Goal: Task Accomplishment & Management: Manage account settings

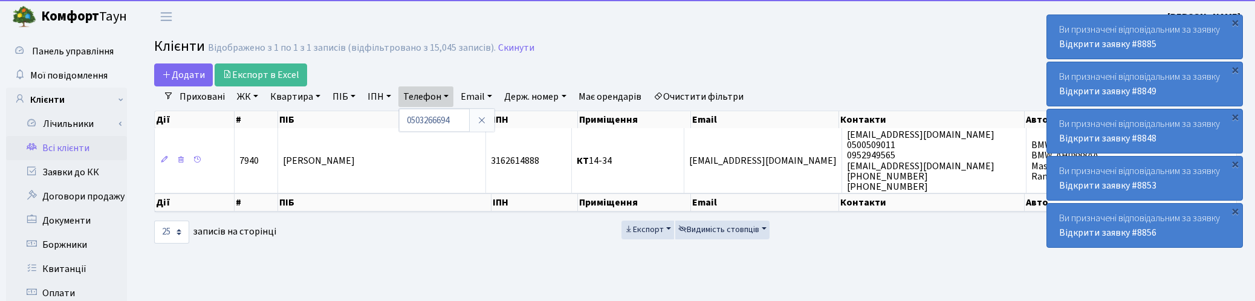
select select "25"
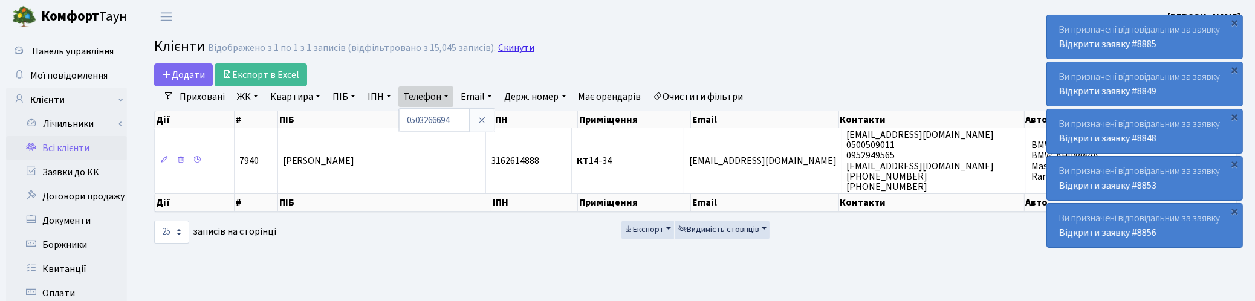
click at [519, 45] on link "Скинути" at bounding box center [516, 47] width 36 height 11
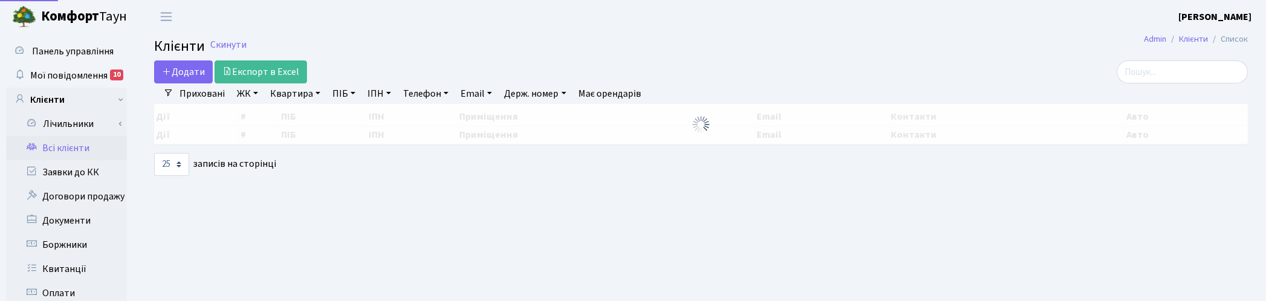
select select "25"
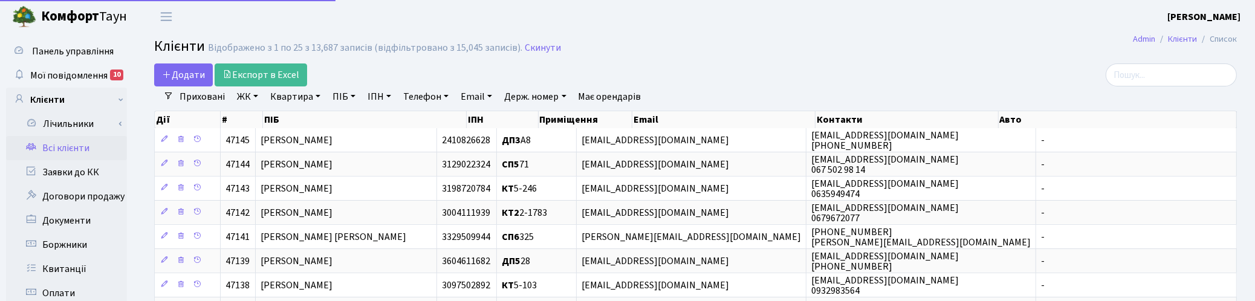
click at [308, 91] on link "Квартира" at bounding box center [295, 96] width 60 height 21
click at [305, 121] on input "text" at bounding box center [301, 120] width 71 height 23
type input "А65"
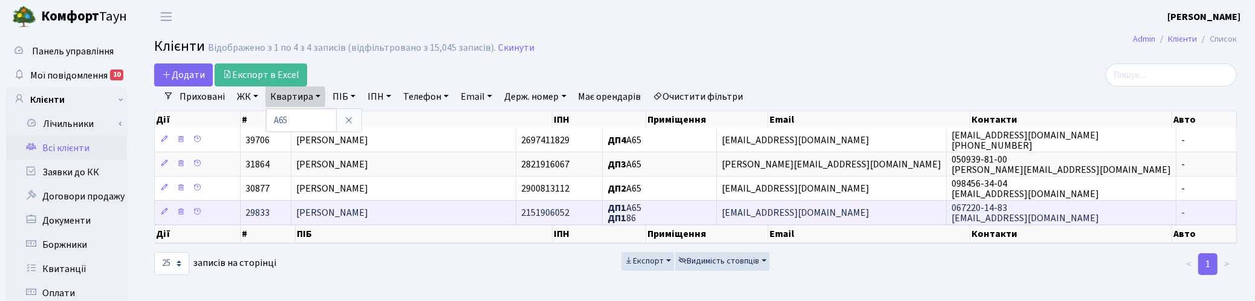
click at [437, 222] on td "Криворог Валерій Леонідович" at bounding box center [403, 212] width 224 height 24
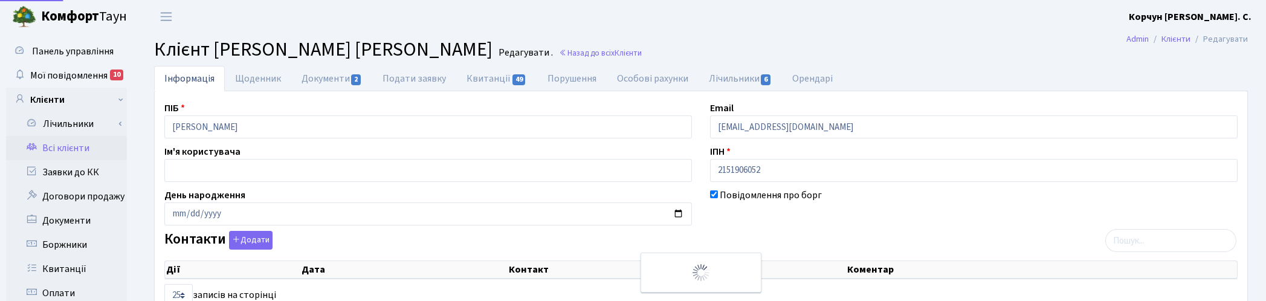
select select "25"
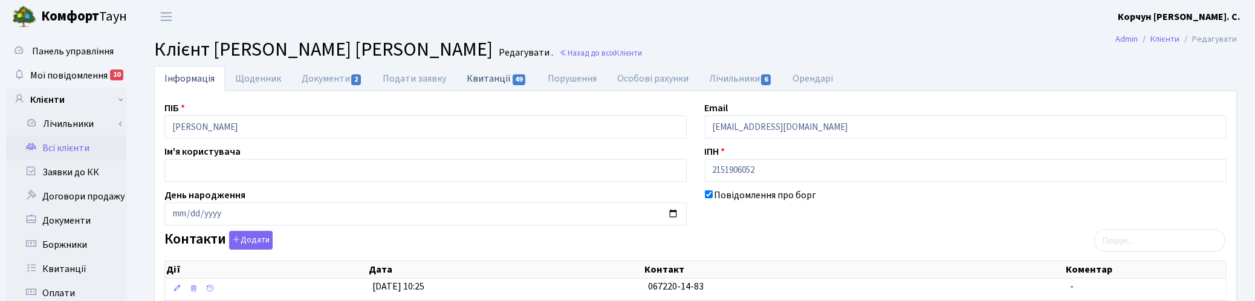
click at [479, 79] on link "Квитанції 49" at bounding box center [496, 78] width 80 height 25
select select "25"
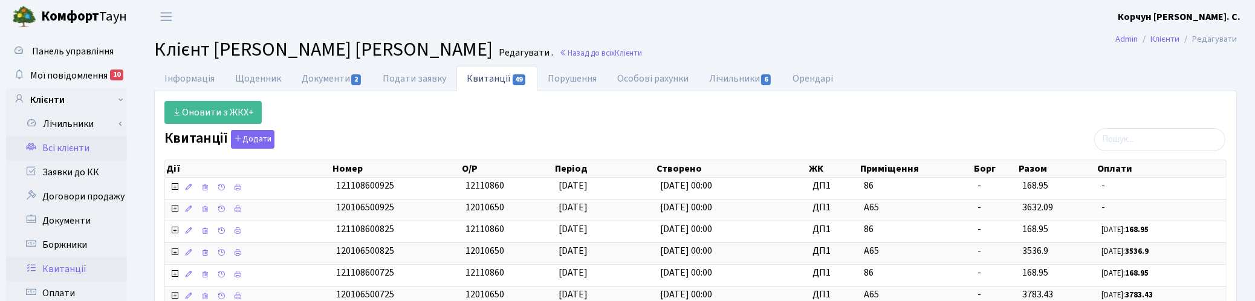
click at [68, 271] on link "Квитанції" at bounding box center [66, 269] width 121 height 24
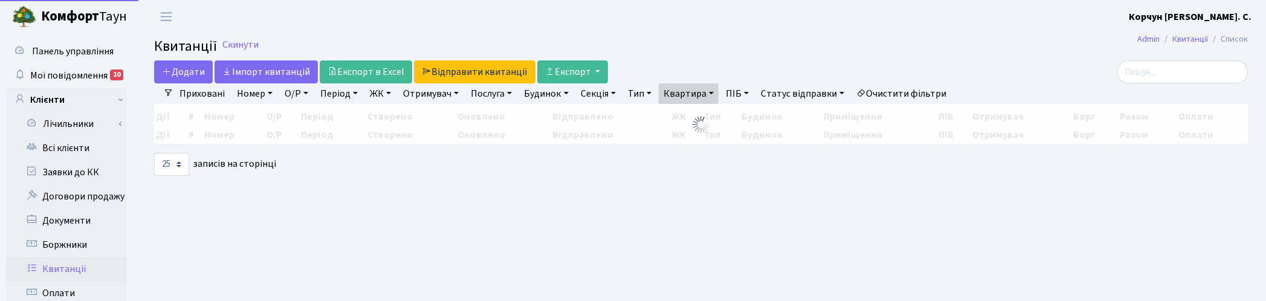
select select "25"
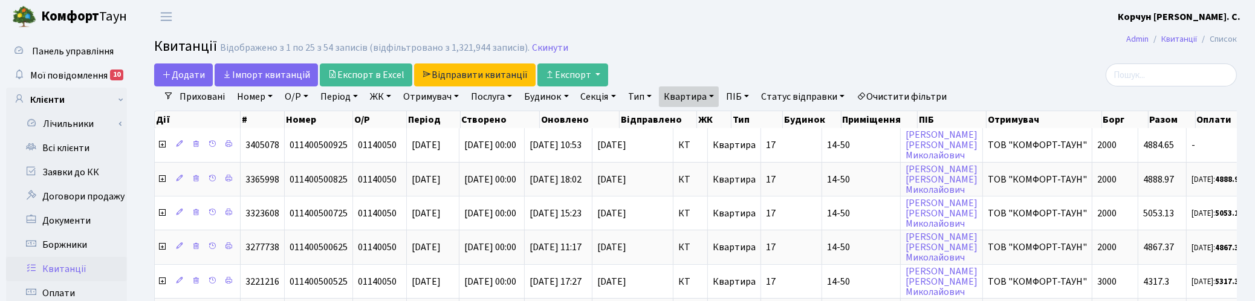
click at [717, 97] on link "Квартира" at bounding box center [689, 96] width 60 height 21
click at [747, 121] on icon at bounding box center [742, 120] width 10 height 10
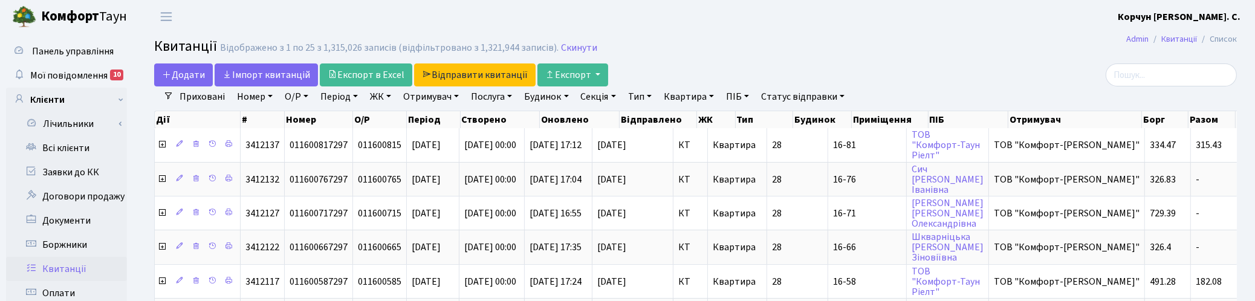
click at [711, 102] on link "Квартира" at bounding box center [689, 96] width 60 height 21
click at [690, 115] on input "text" at bounding box center [694, 120] width 71 height 23
type input "А65"
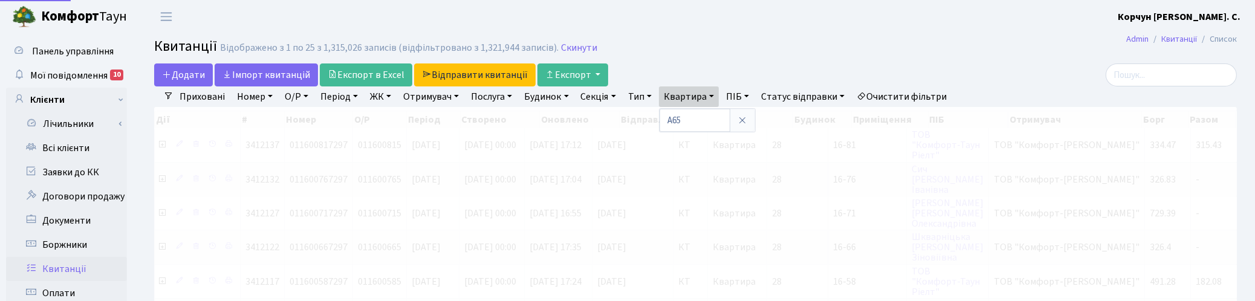
click at [375, 97] on link "ЖК" at bounding box center [380, 96] width 31 height 21
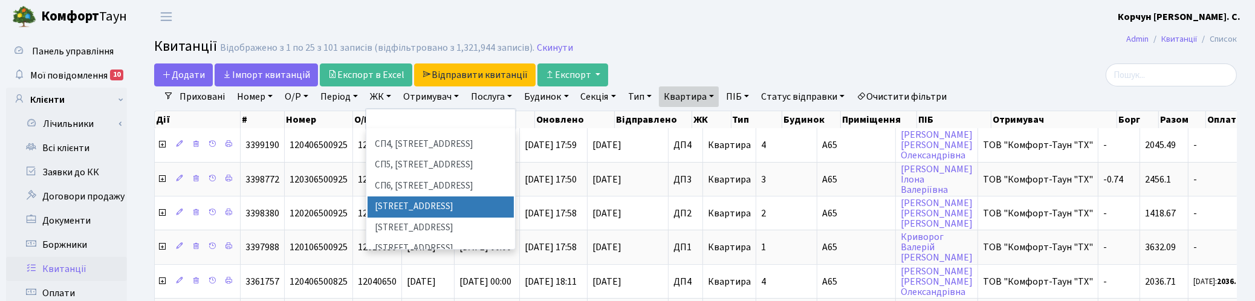
scroll to position [302, 0]
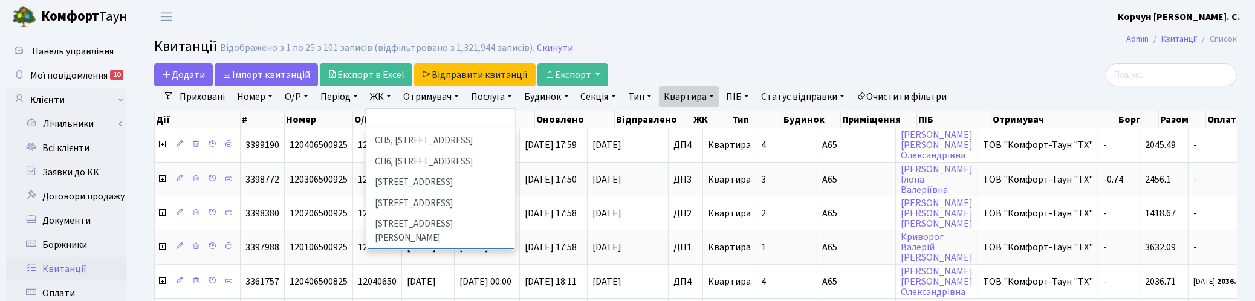
click at [409, 248] on li "ДП1, вул. [PERSON_NAME][STREET_ADDRESS]" at bounding box center [440, 258] width 146 height 21
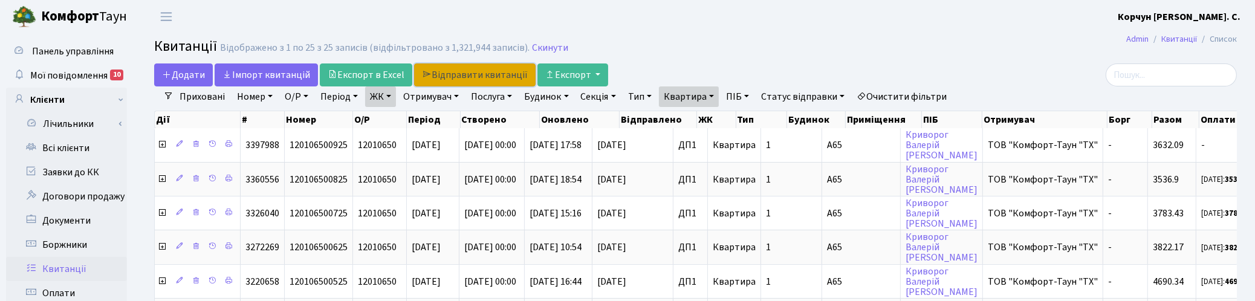
click at [442, 74] on link "Відправити квитанції" at bounding box center [474, 74] width 121 height 23
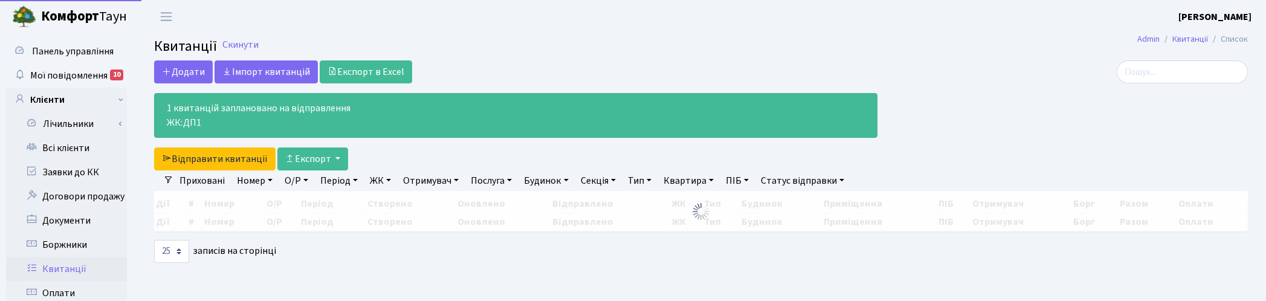
select select "25"
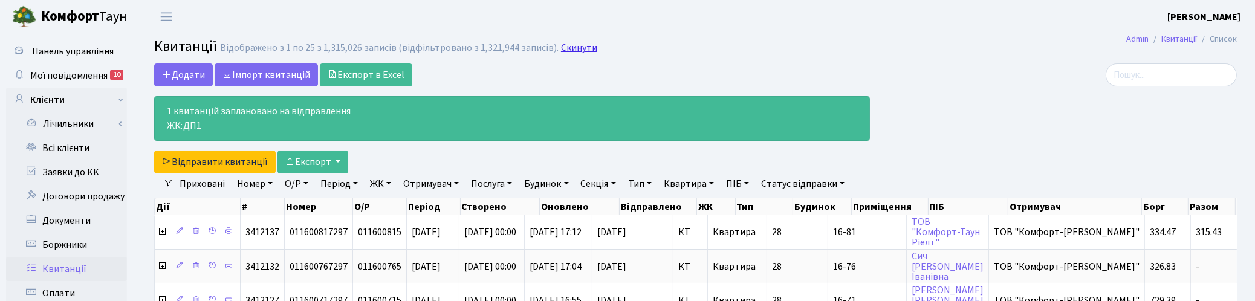
click at [577, 50] on link "Скинути" at bounding box center [579, 47] width 36 height 11
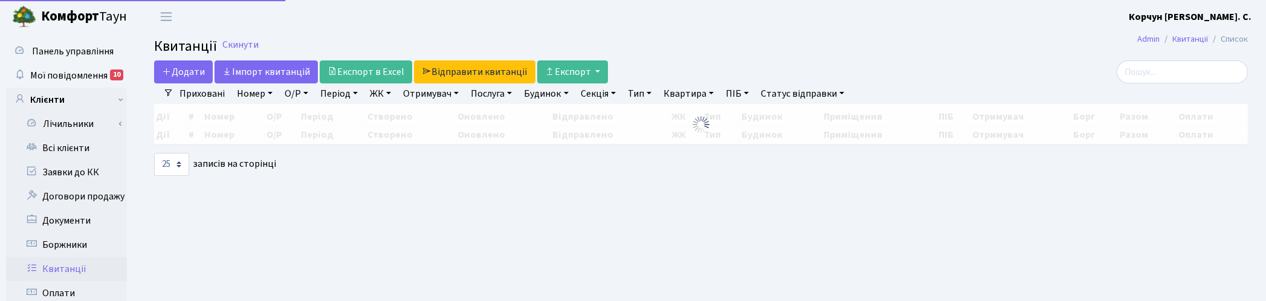
select select "25"
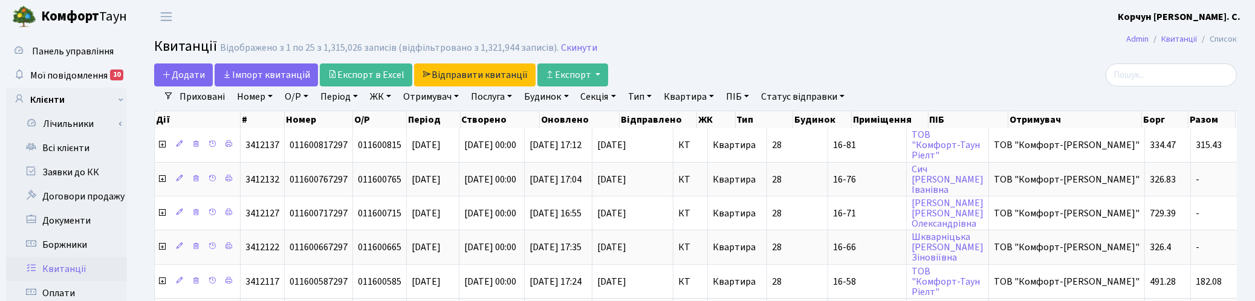
click at [684, 91] on link "Квартира" at bounding box center [689, 96] width 60 height 21
click at [690, 121] on input "text" at bounding box center [694, 120] width 71 height 23
type input "2-713"
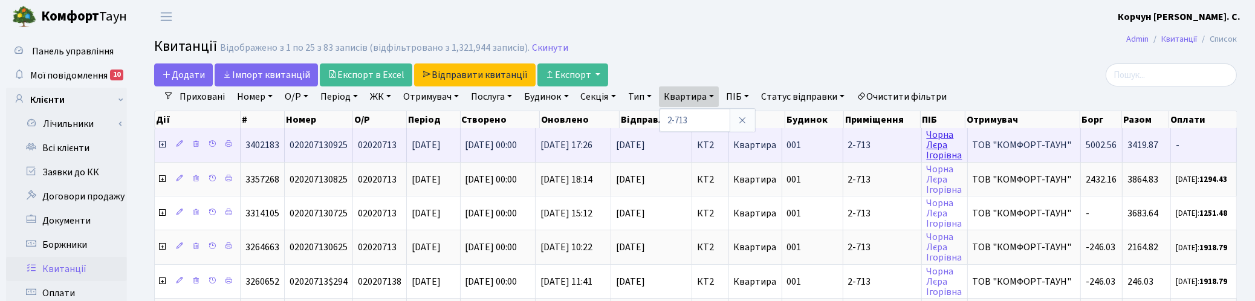
click at [943, 144] on link "Чорна Лєра Ігорівна" at bounding box center [945, 145] width 36 height 34
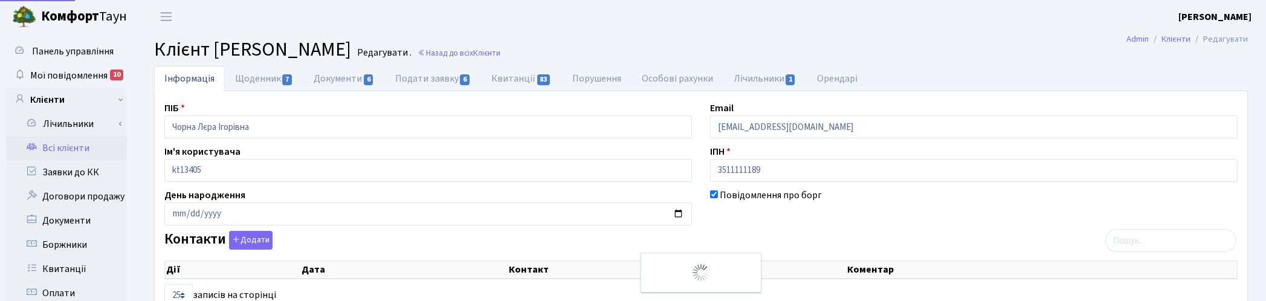
select select "25"
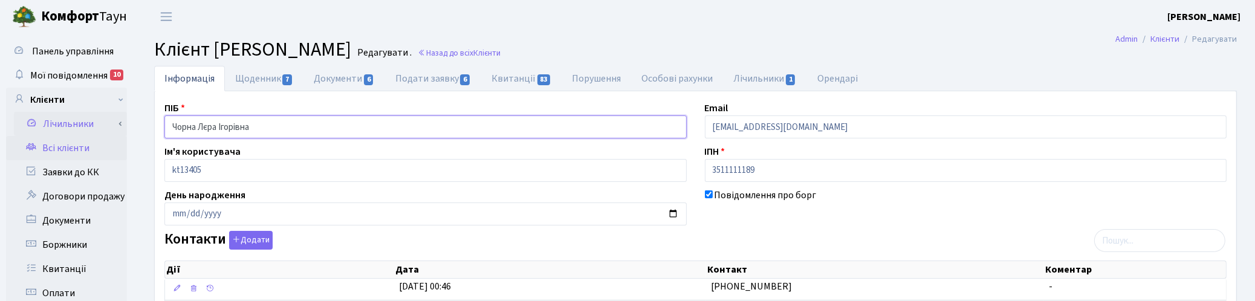
drag, startPoint x: 196, startPoint y: 122, endPoint x: 109, endPoint y: 127, distance: 87.2
click at [265, 79] on link "Щоденник 7" at bounding box center [264, 78] width 79 height 25
select select "25"
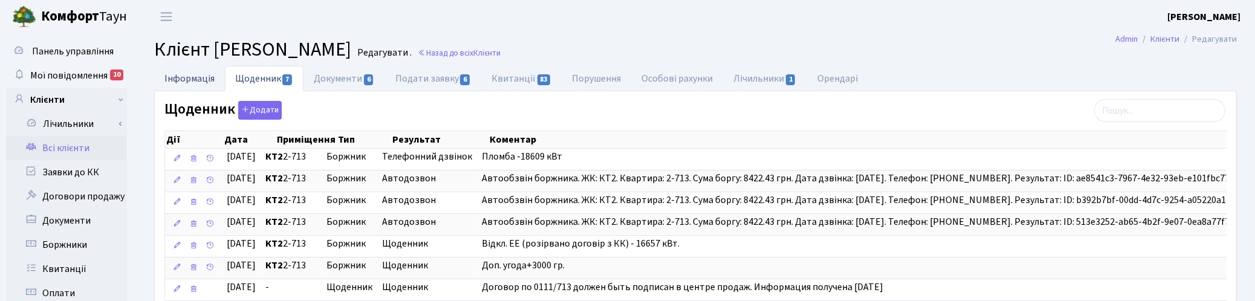
click at [198, 76] on link "Інформація" at bounding box center [189, 78] width 71 height 25
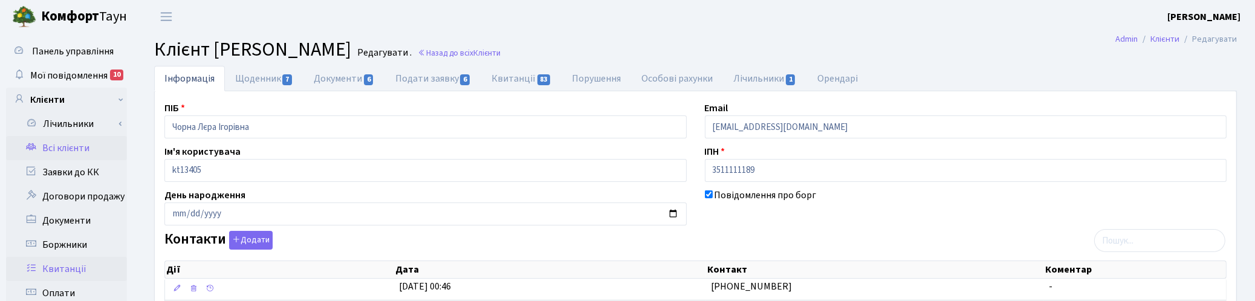
click at [79, 261] on link "Квитанції" at bounding box center [66, 269] width 121 height 24
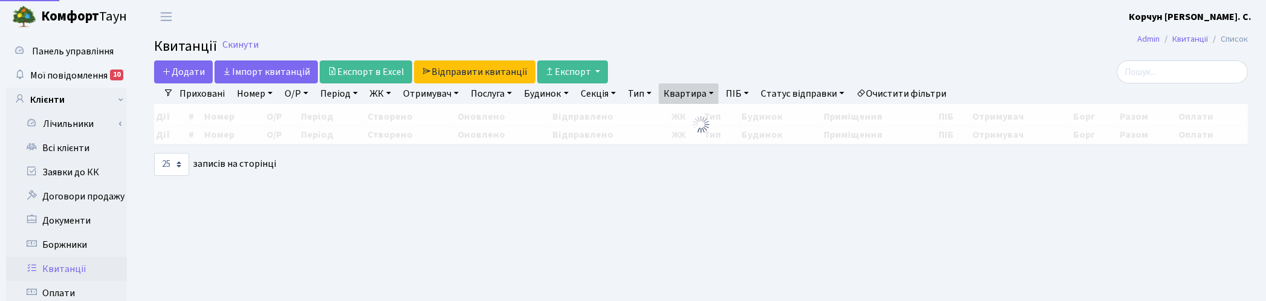
select select "25"
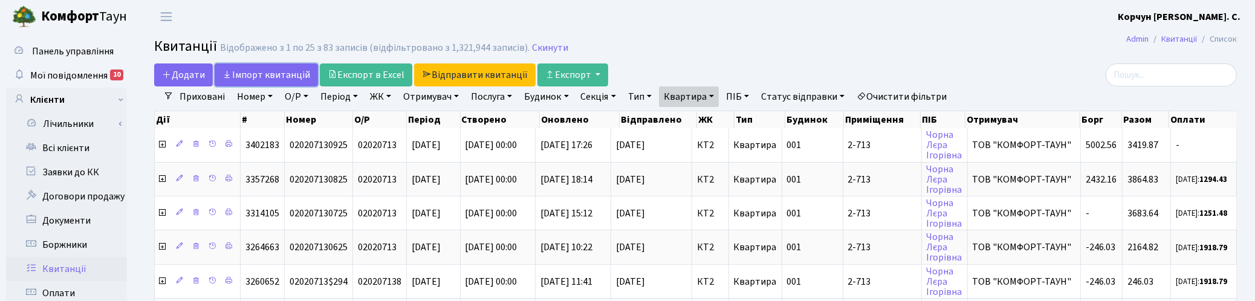
drag, startPoint x: 256, startPoint y: 73, endPoint x: 693, endPoint y: 77, distance: 437.6
click at [256, 73] on link "Iмпорт квитанцій" at bounding box center [266, 74] width 103 height 23
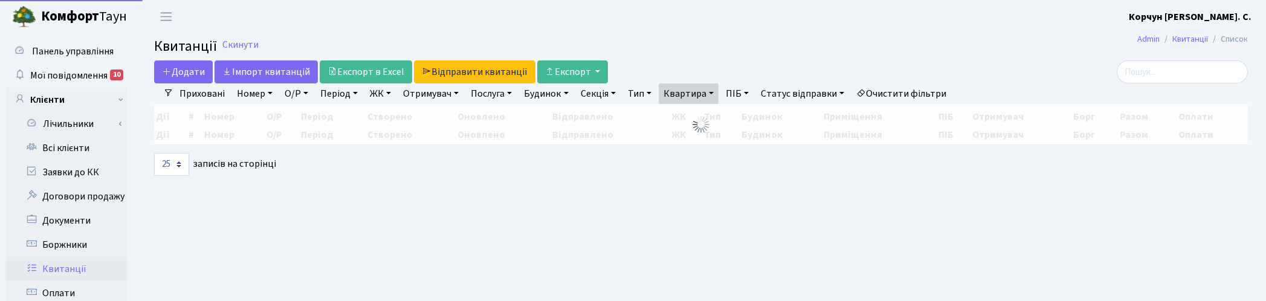
select select "25"
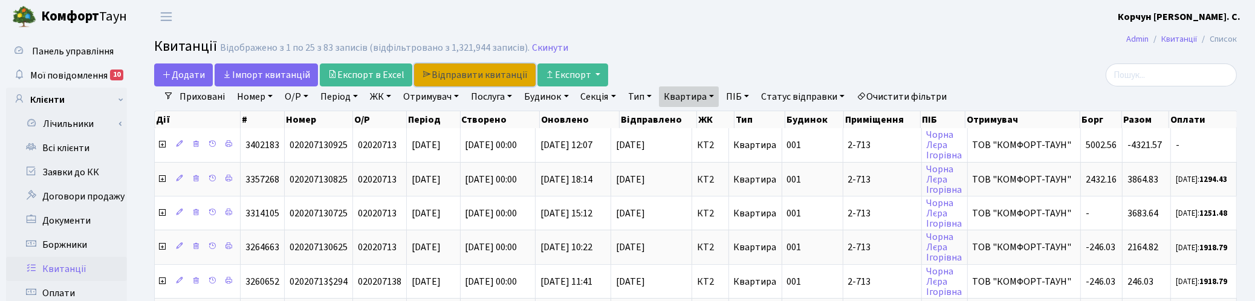
click at [482, 73] on link "Відправити квитанції" at bounding box center [474, 74] width 121 height 23
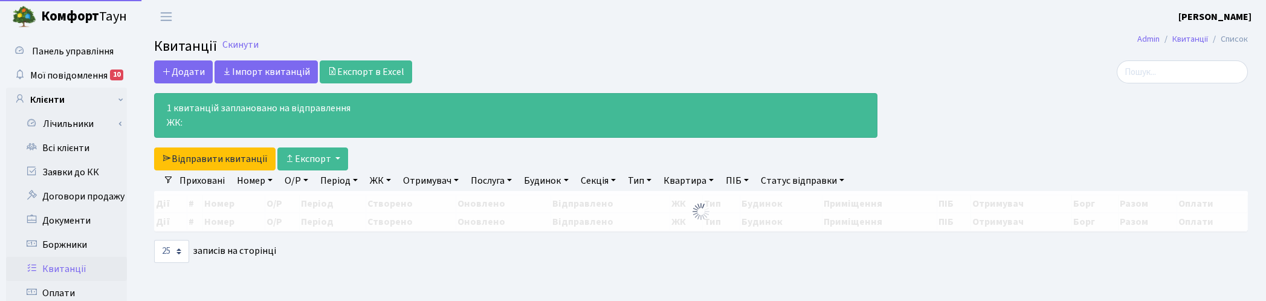
select select "25"
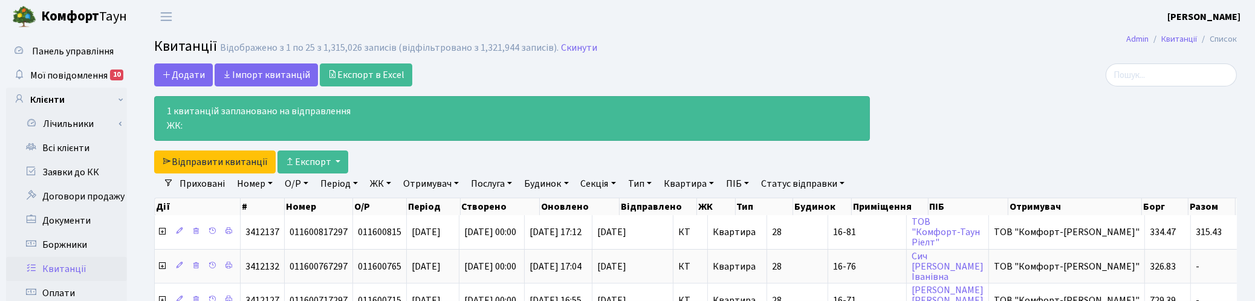
click at [857, 44] on h2 "Квитанції Відображено з 1 по 25 з 1,315,026 записів (відфільтровано з 1,321,944…" at bounding box center [695, 48] width 1083 height 21
click at [574, 49] on link "Скинути" at bounding box center [579, 47] width 36 height 11
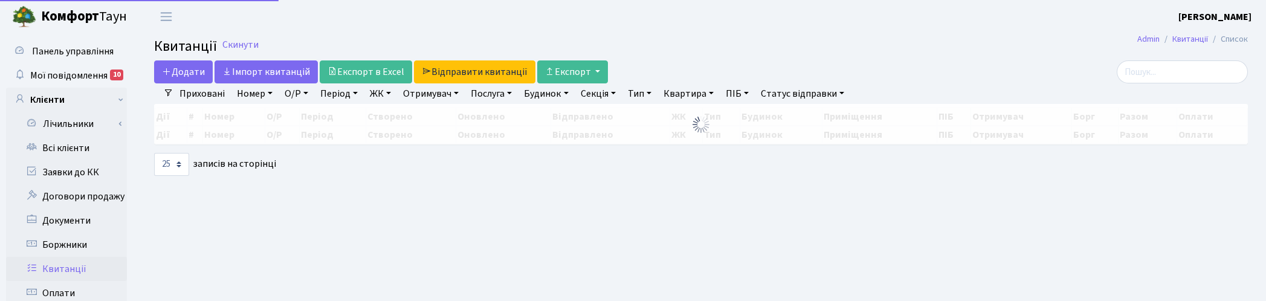
select select "25"
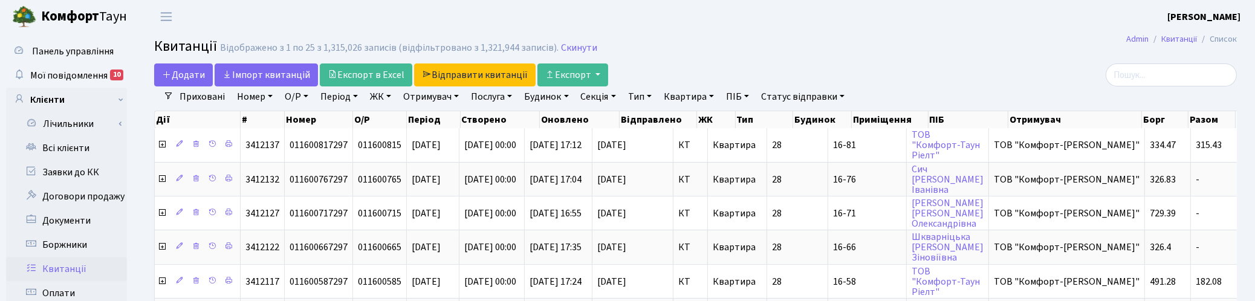
click at [376, 97] on link "ЖК" at bounding box center [380, 96] width 31 height 21
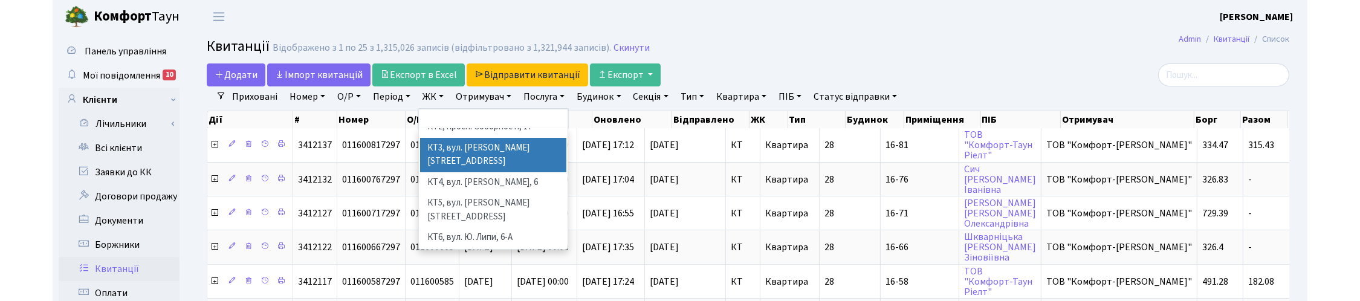
scroll to position [76, 0]
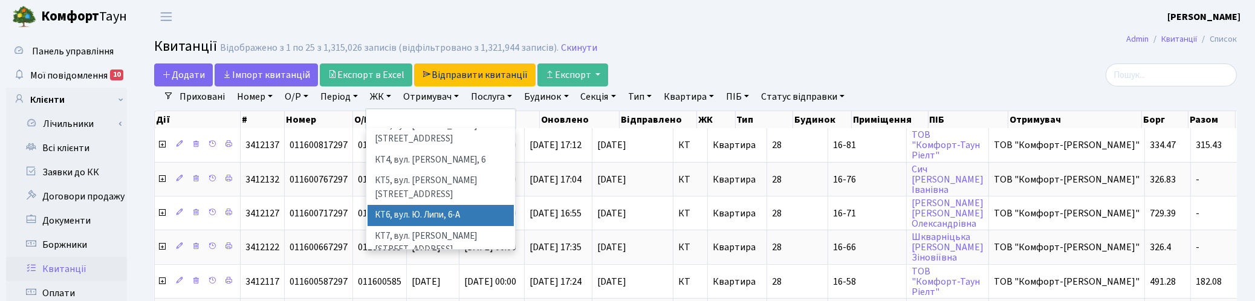
click at [460, 205] on li "КТ6, вул. Ю. Липи, 6-А" at bounding box center [440, 215] width 146 height 21
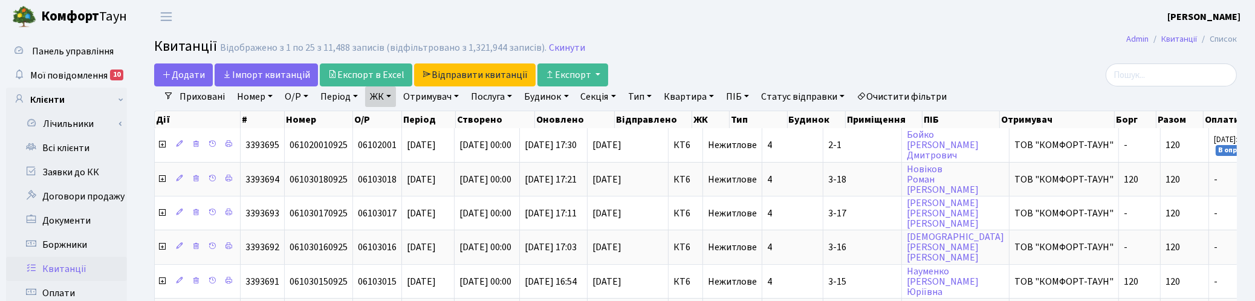
click at [690, 97] on link "Квартира" at bounding box center [689, 96] width 60 height 21
type input "112"
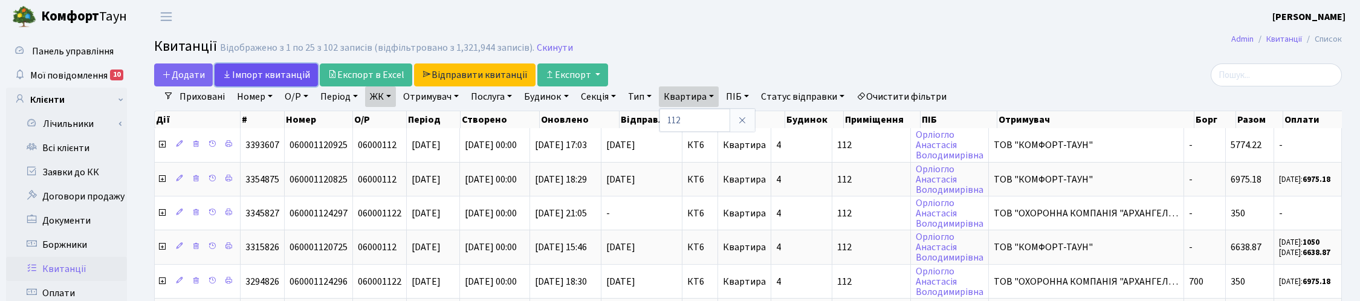
click at [285, 74] on link "Iмпорт квитанцій" at bounding box center [266, 74] width 103 height 23
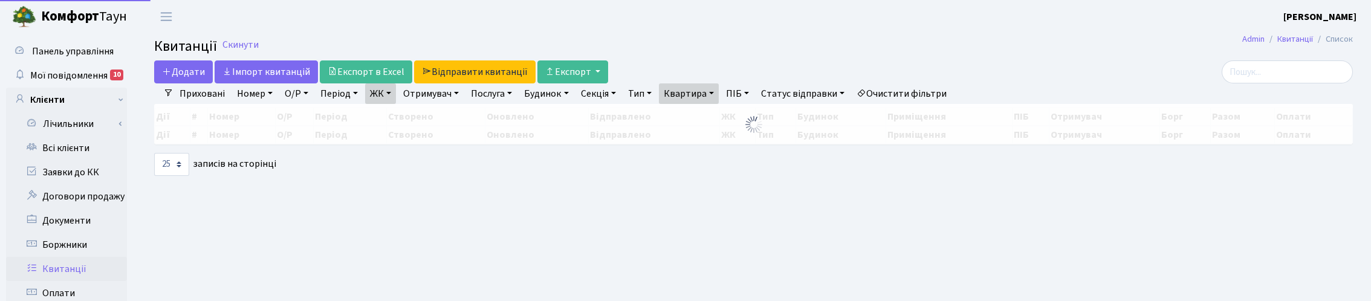
select select "25"
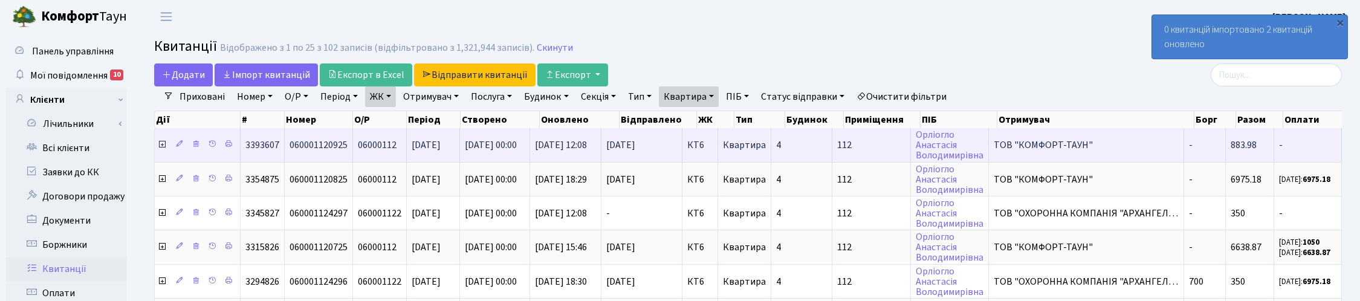
click at [162, 143] on icon at bounding box center [162, 145] width 10 height 10
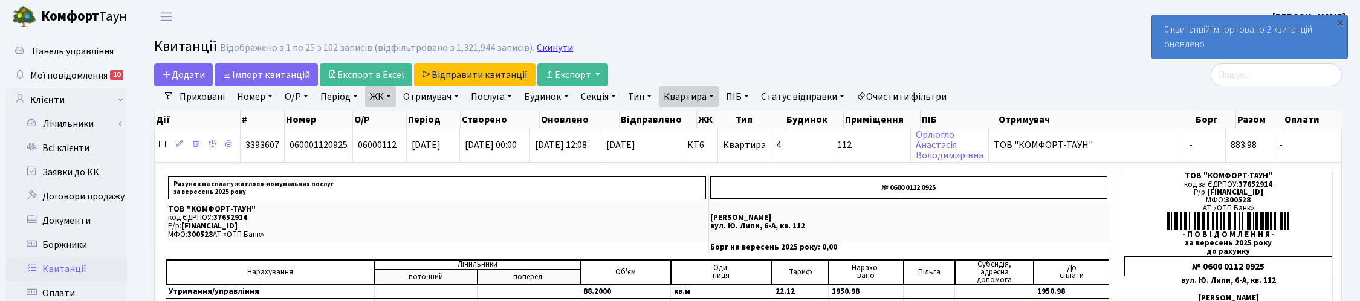
click at [544, 46] on link "Скинути" at bounding box center [555, 47] width 36 height 11
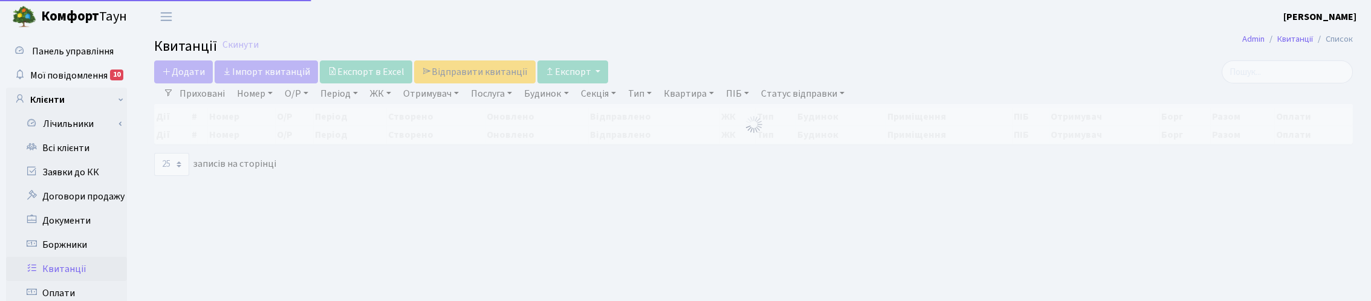
select select "25"
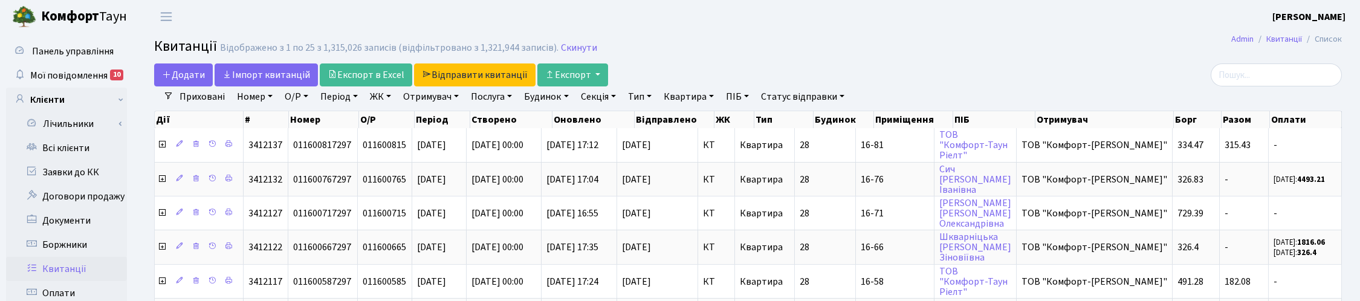
click at [372, 97] on link "ЖК" at bounding box center [380, 96] width 31 height 21
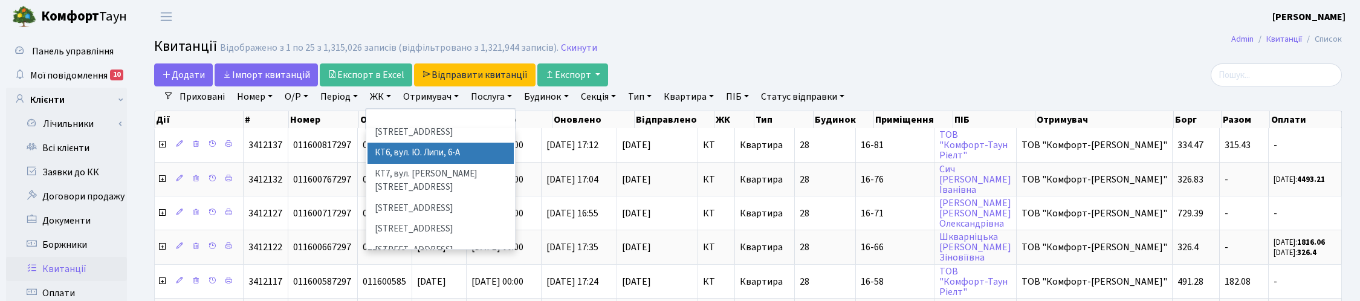
scroll to position [227, 0]
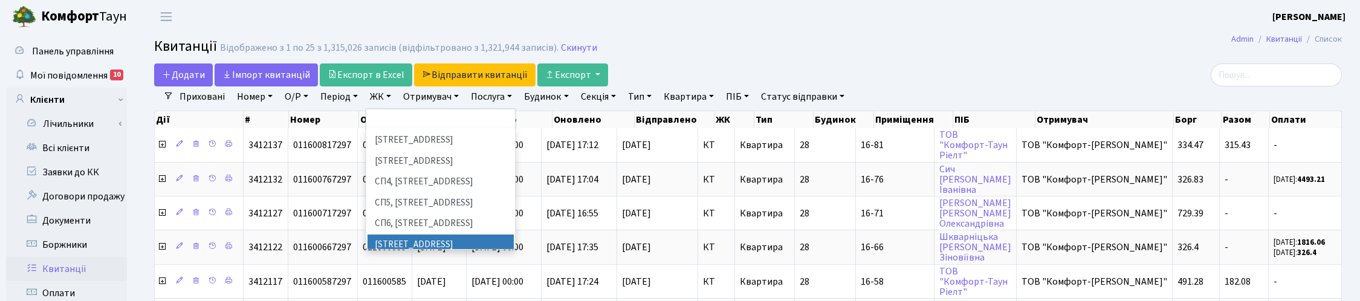
click at [417, 235] on li "[STREET_ADDRESS]" at bounding box center [440, 245] width 146 height 21
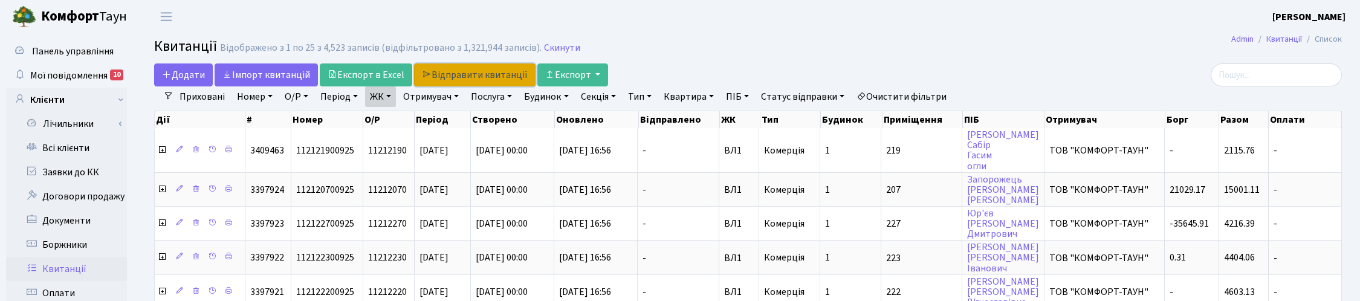
click at [466, 74] on link "Відправити квитанції" at bounding box center [474, 74] width 121 height 23
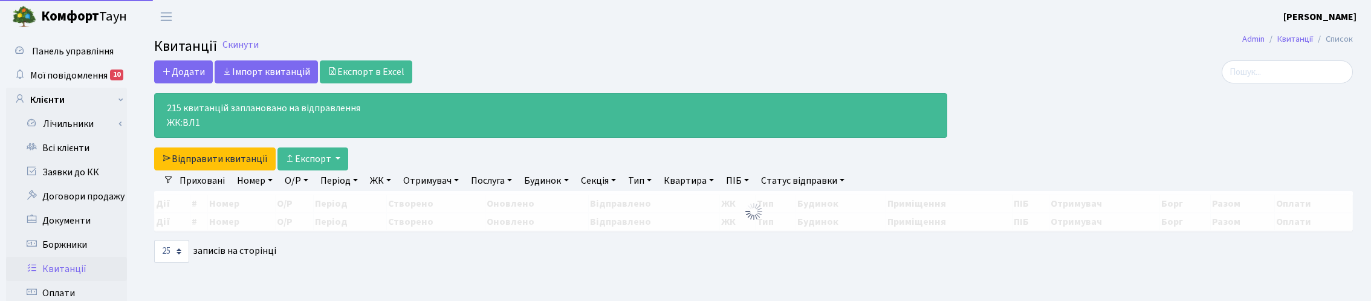
select select "25"
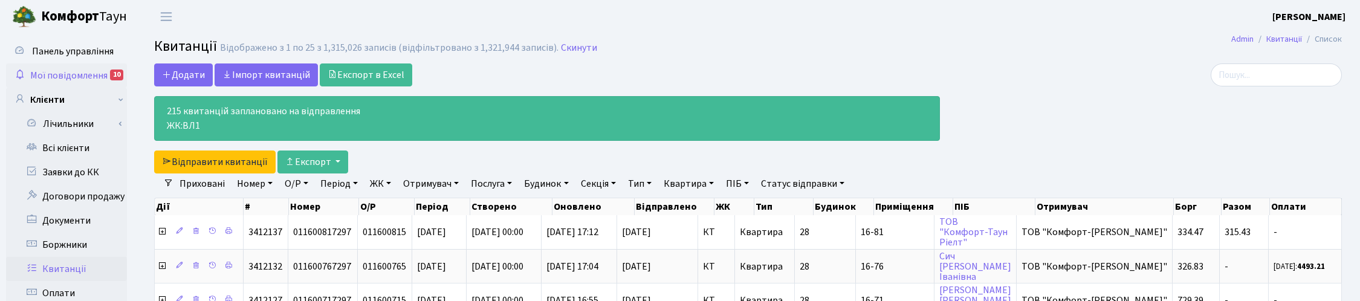
click at [45, 71] on span "Мої повідомлення" at bounding box center [68, 75] width 77 height 13
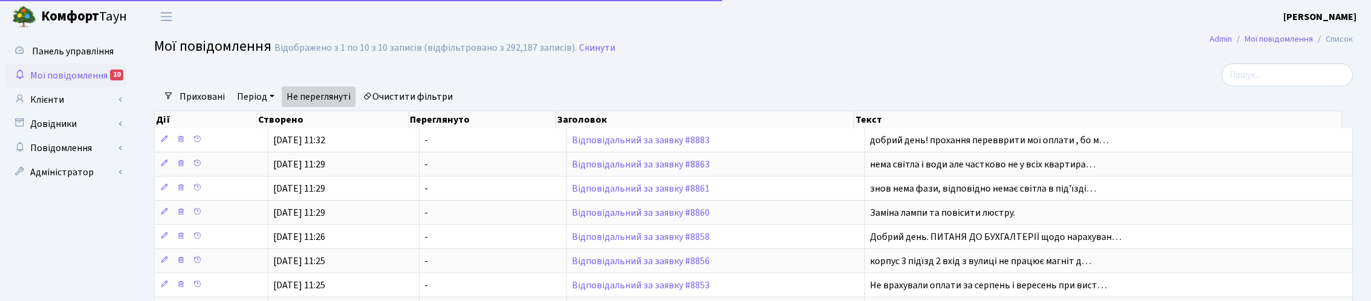
select select "25"
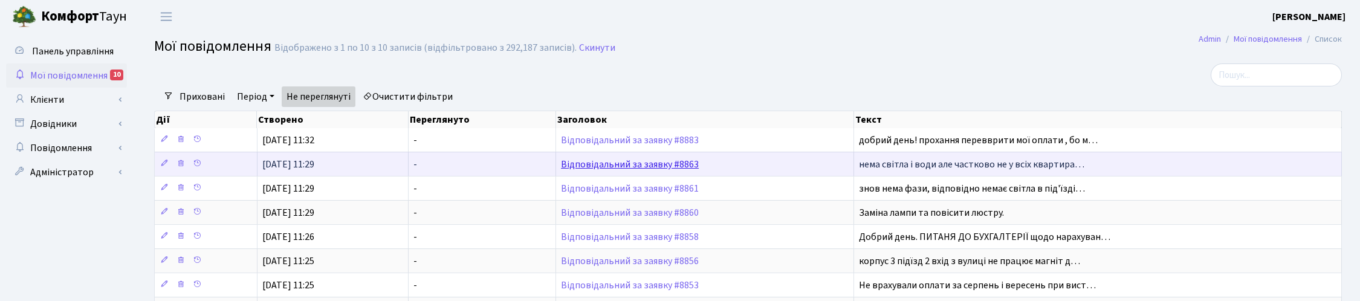
click at [638, 164] on link "Відповідальний за заявку #8863" at bounding box center [630, 164] width 138 height 13
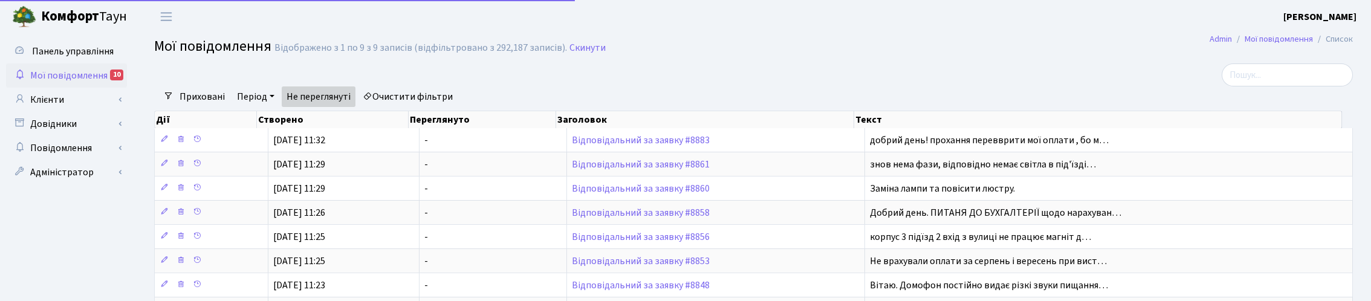
select select "25"
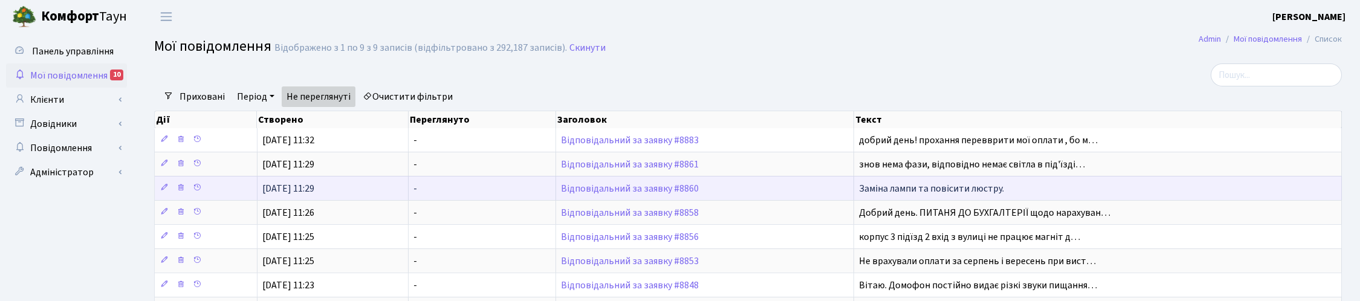
click at [899, 189] on span "Заміна лампи та повісити люстру." at bounding box center [931, 188] width 145 height 13
click at [663, 195] on td "Відповідальний за заявку #8860" at bounding box center [705, 188] width 298 height 24
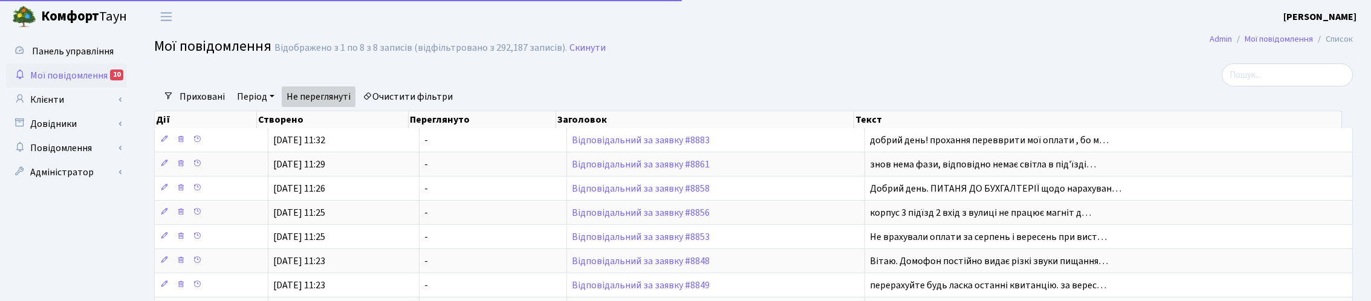
select select "25"
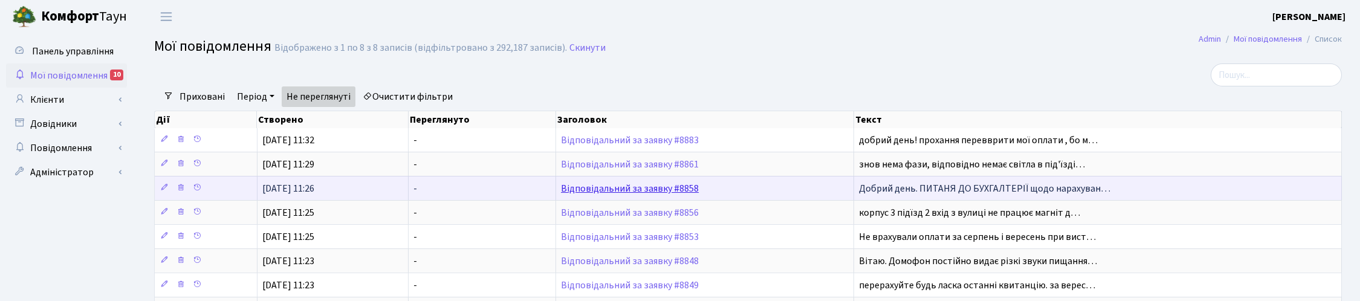
click at [641, 184] on link "Відповідальний за заявку #8858" at bounding box center [630, 188] width 138 height 13
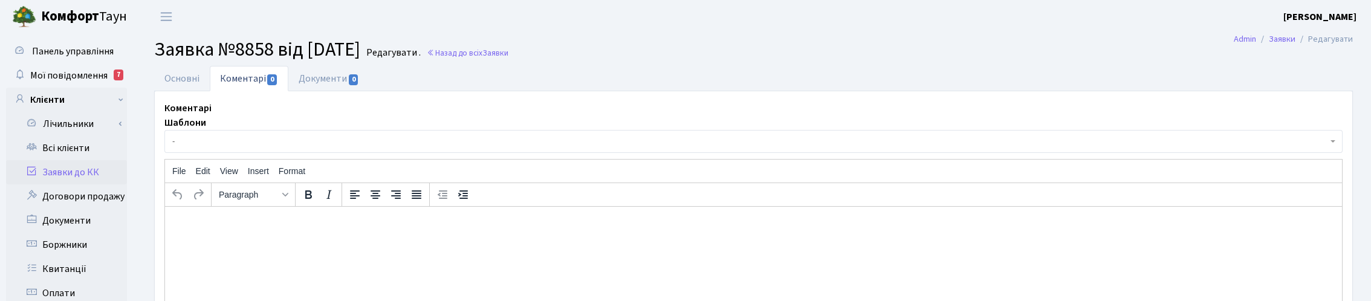
select select "2372"
click at [186, 77] on link "Основні" at bounding box center [182, 78] width 56 height 25
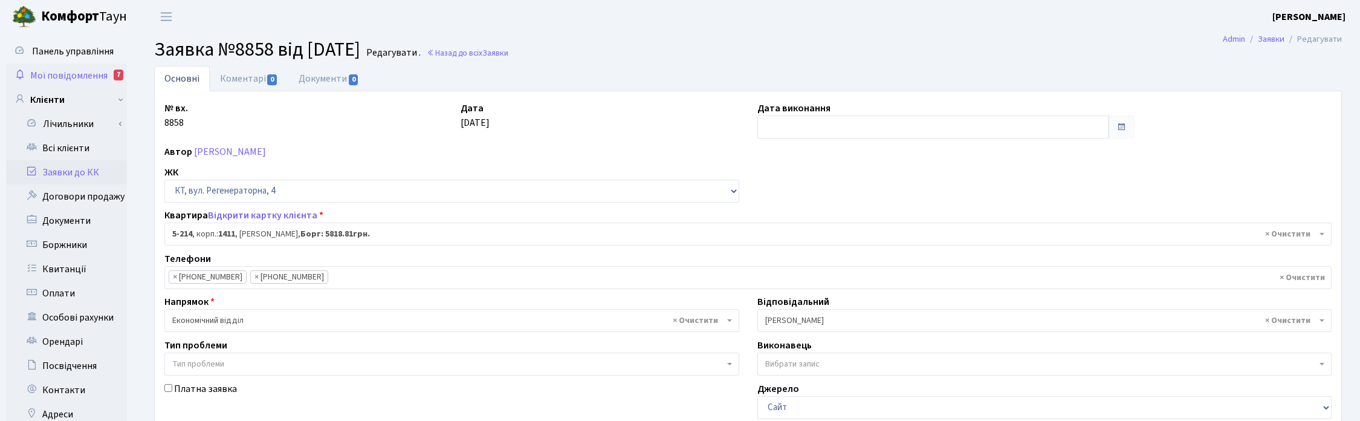
click at [57, 74] on span "Мої повідомлення" at bounding box center [68, 75] width 77 height 13
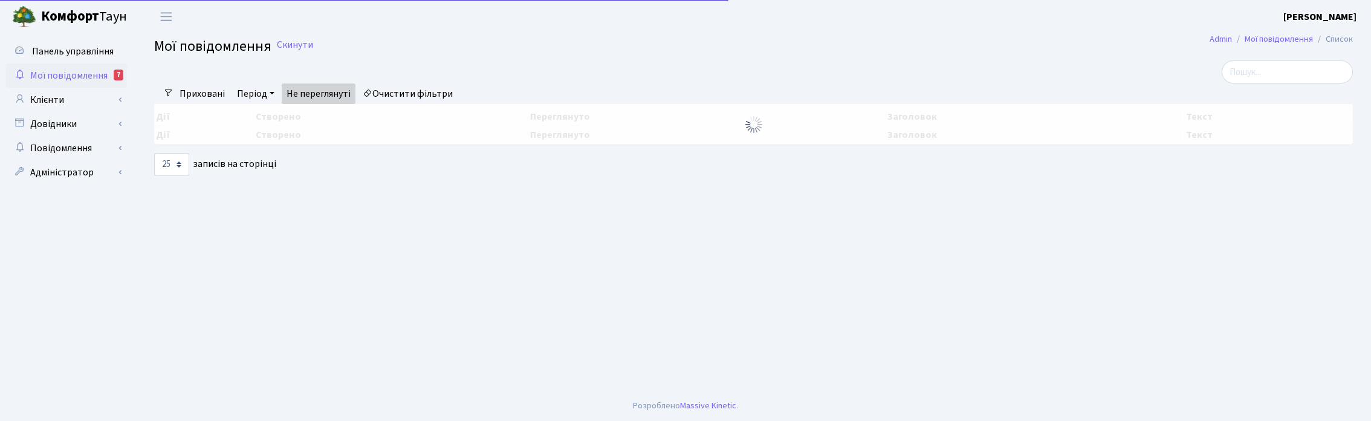
select select "25"
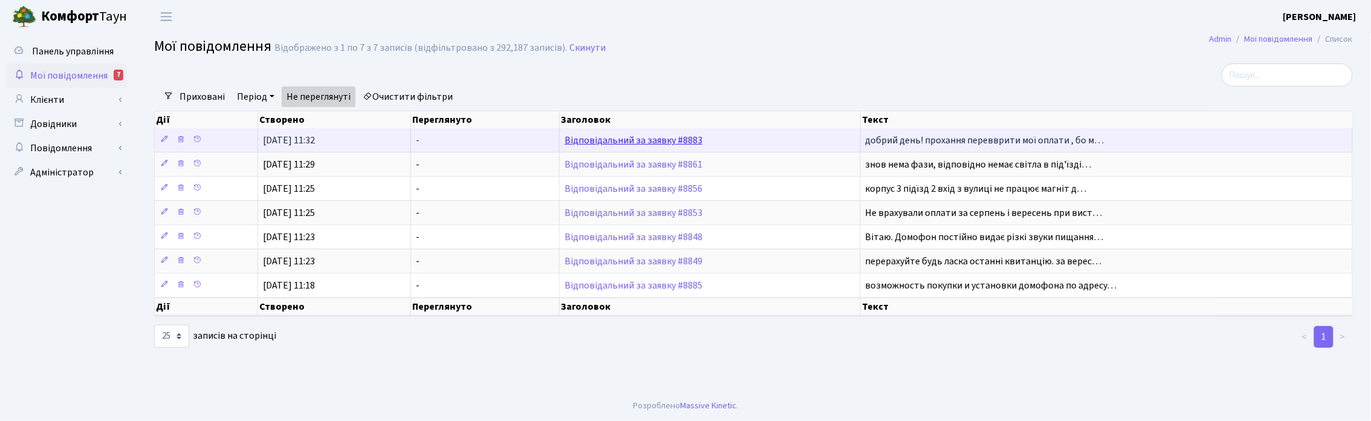
click at [594, 140] on link "Відповідальний за заявку #8883" at bounding box center [634, 140] width 138 height 13
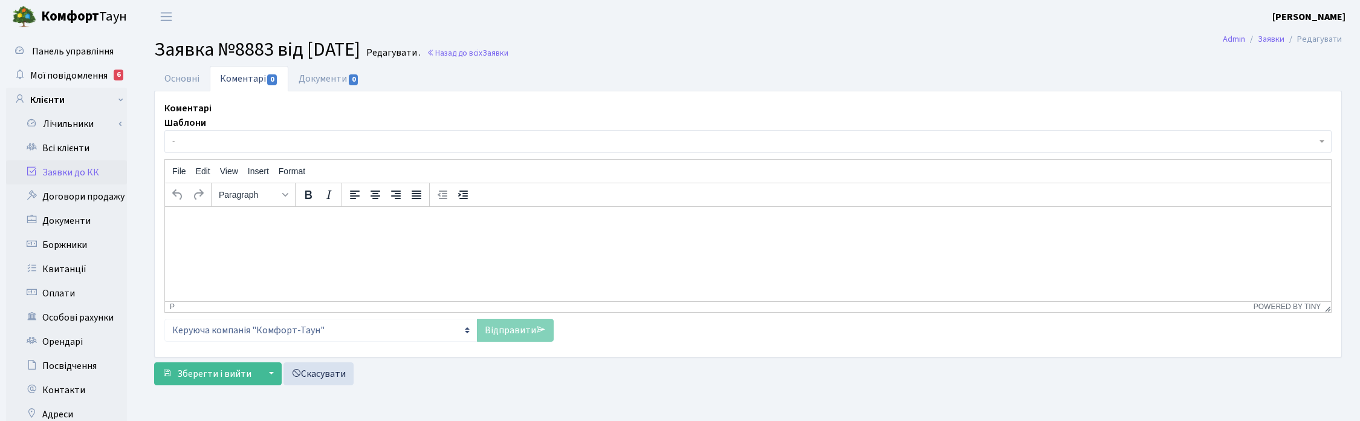
select select "7"
click at [176, 85] on link "Основні" at bounding box center [182, 78] width 56 height 25
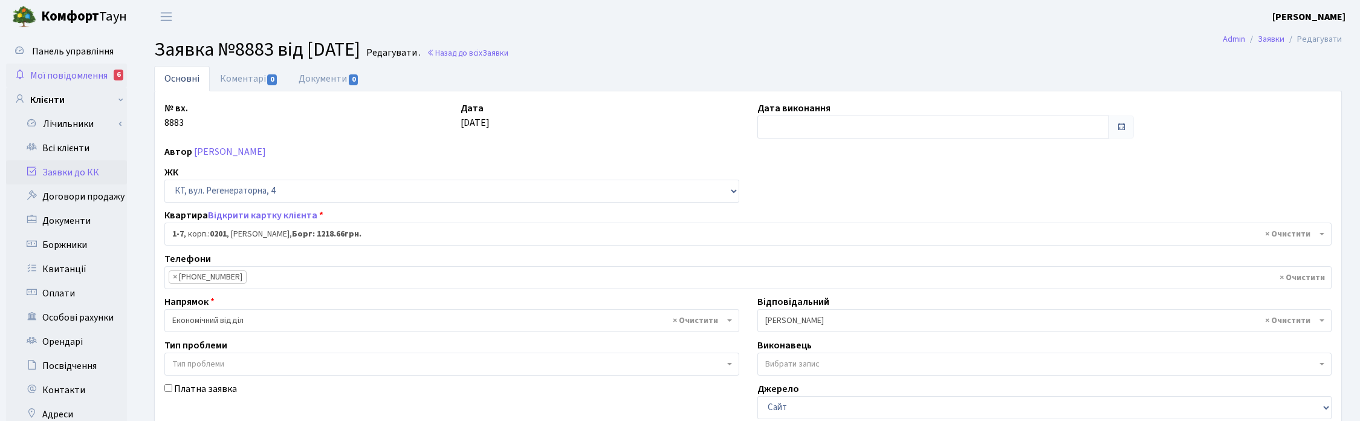
click at [68, 69] on span "Мої повідомлення" at bounding box center [68, 75] width 77 height 13
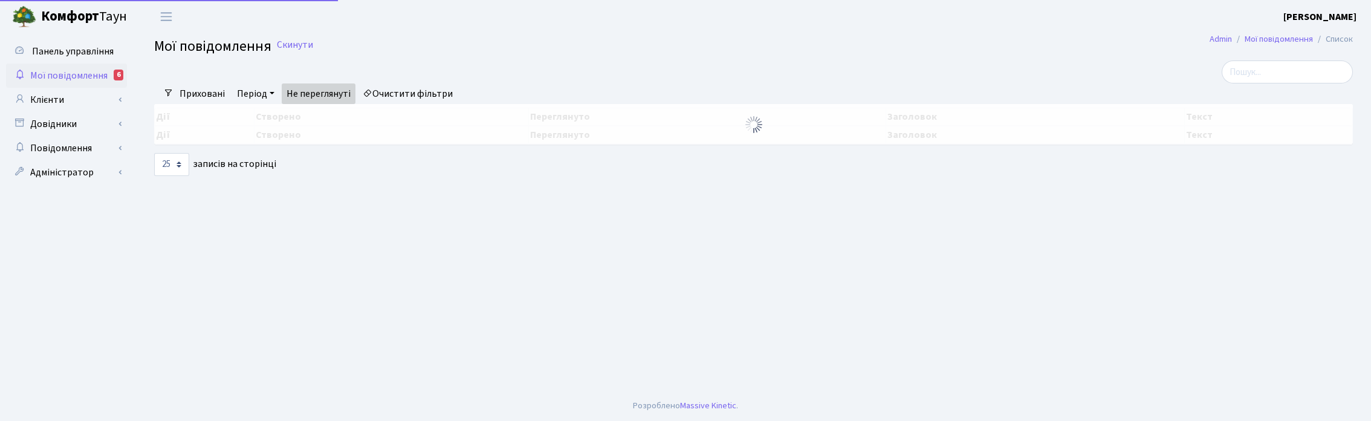
select select "25"
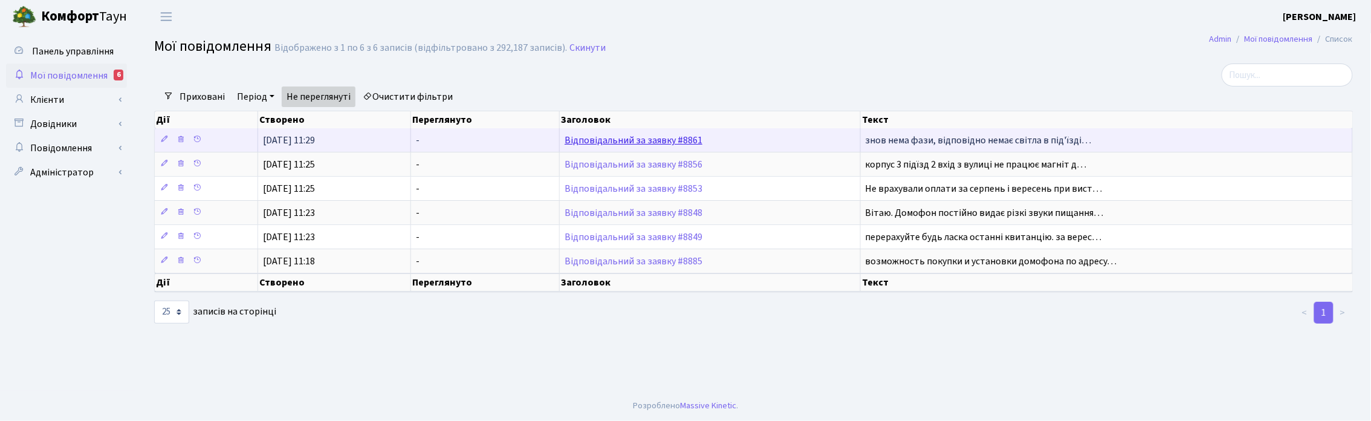
click at [655, 139] on link "Відповідальний за заявку #8861" at bounding box center [634, 140] width 138 height 13
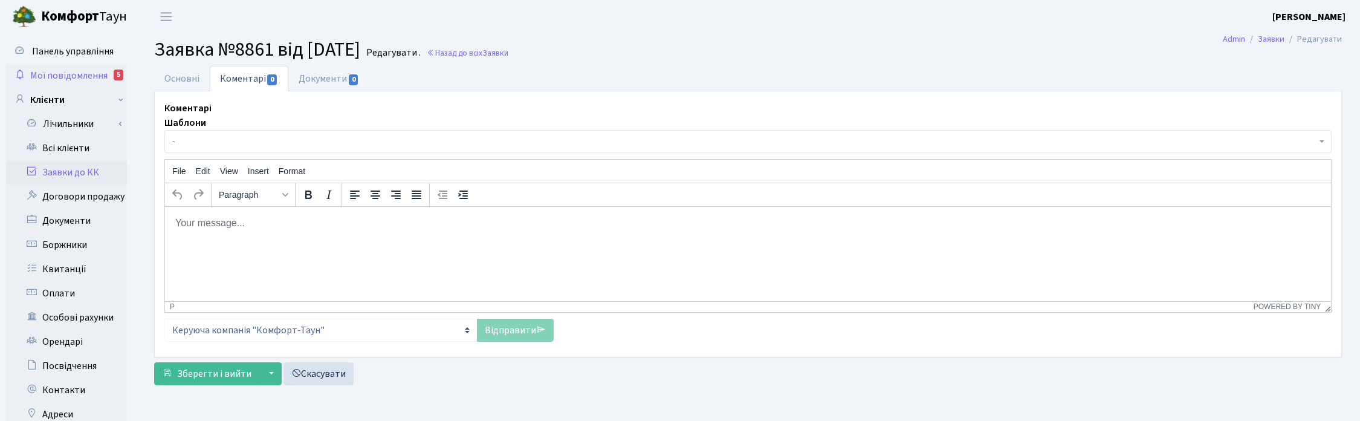
click at [80, 70] on span "Мої повідомлення" at bounding box center [68, 75] width 77 height 13
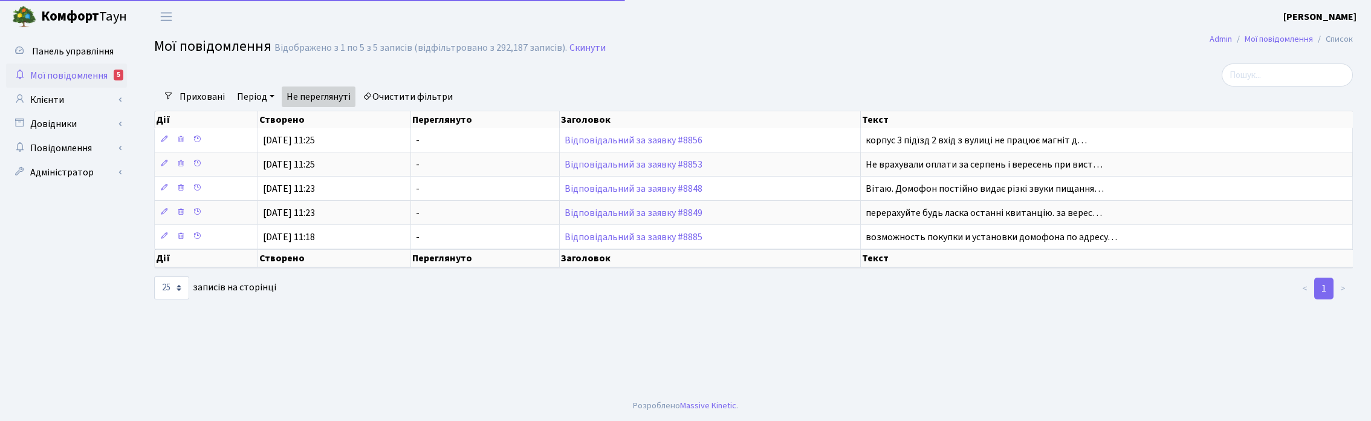
select select "25"
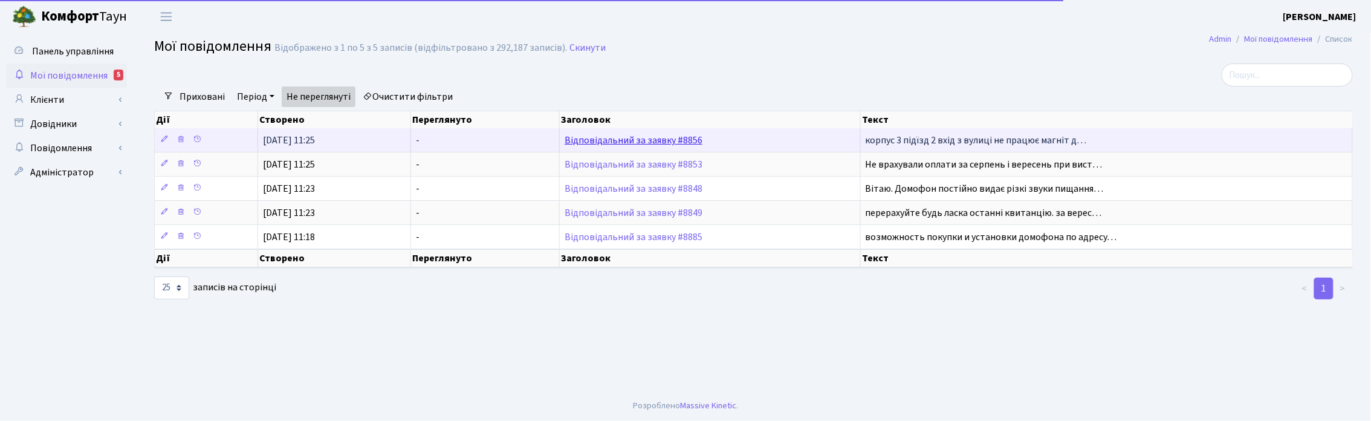
click at [665, 143] on link "Відповідальний за заявку #8856" at bounding box center [634, 140] width 138 height 13
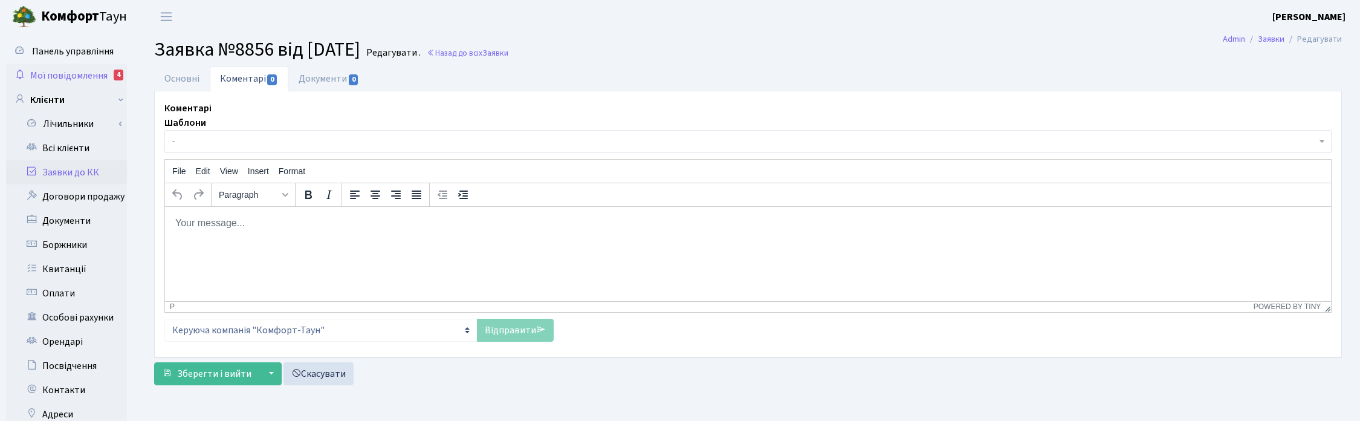
click at [79, 73] on span "Мої повідомлення" at bounding box center [68, 75] width 77 height 13
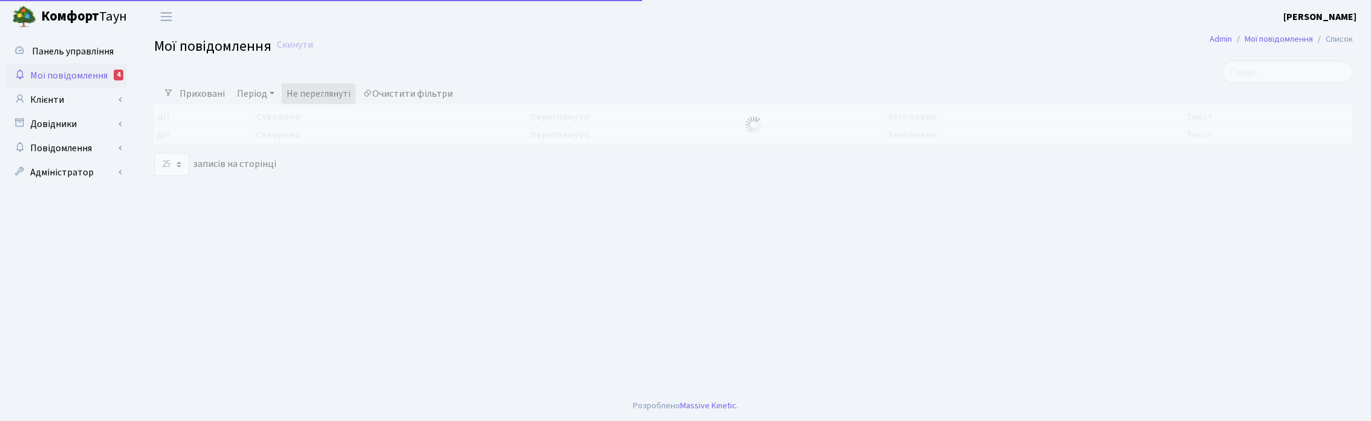
select select "25"
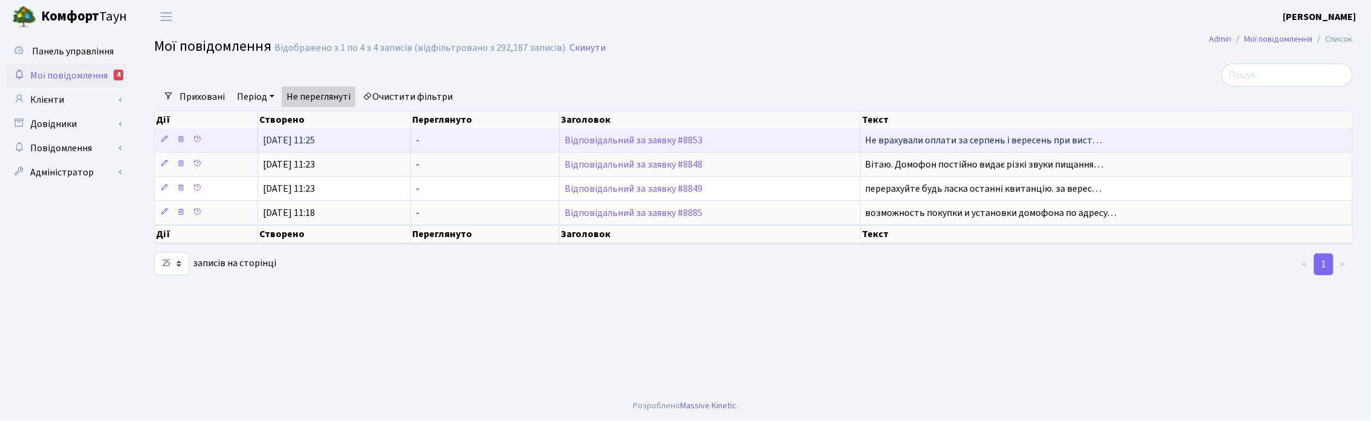
click at [638, 146] on td "Відповідальний за заявку #8853" at bounding box center [710, 140] width 301 height 24
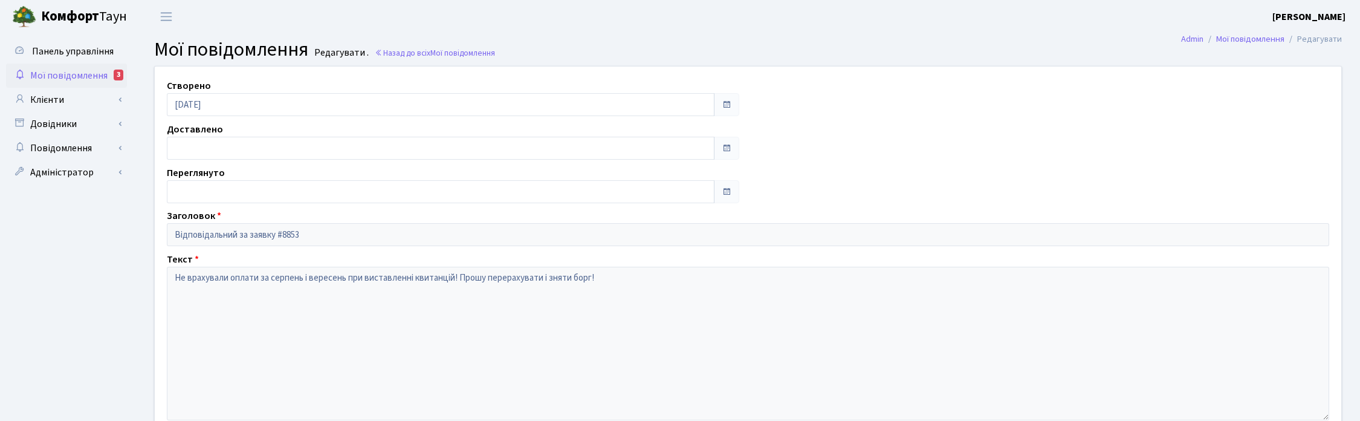
click at [62, 74] on span "Мої повідомлення" at bounding box center [68, 75] width 77 height 13
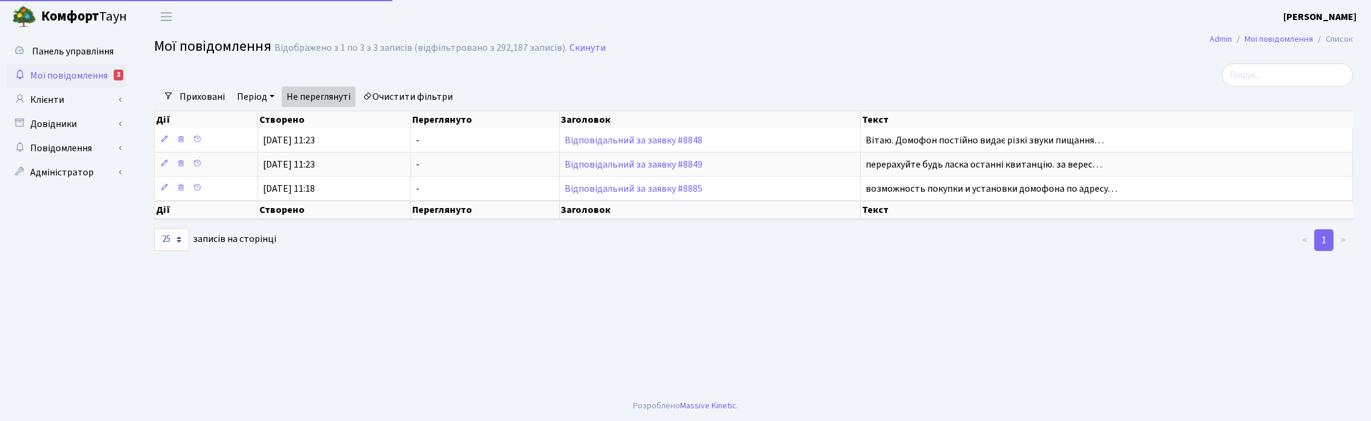
select select "25"
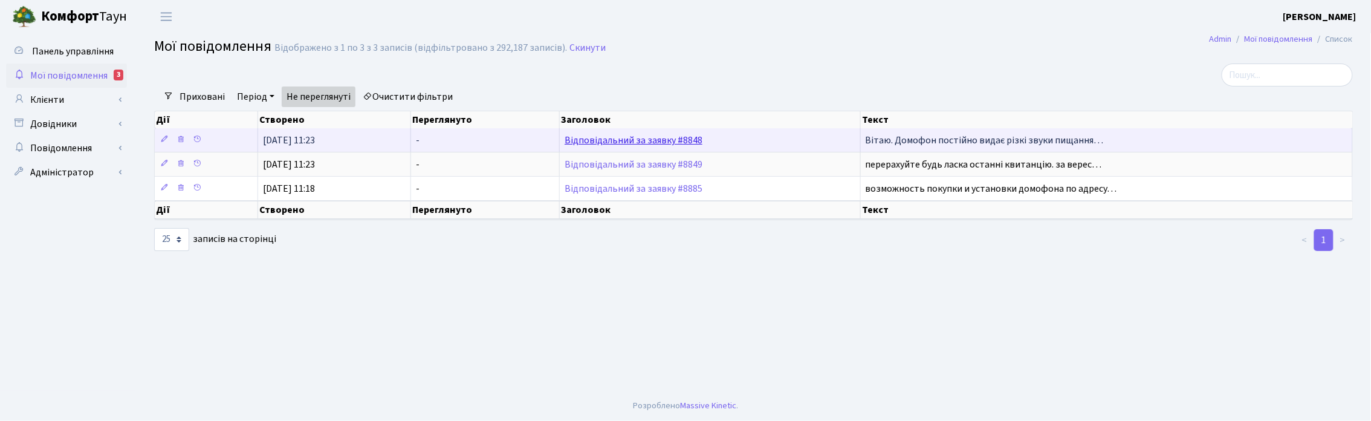
click at [577, 142] on link "Відповідальний за заявку #8848" at bounding box center [634, 140] width 138 height 13
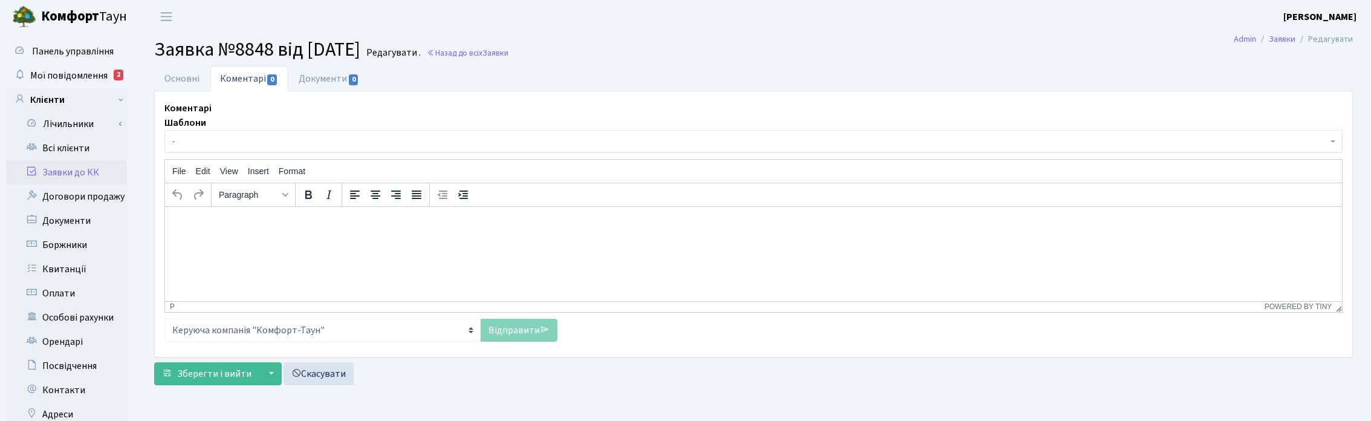
select select "8586"
select select "38"
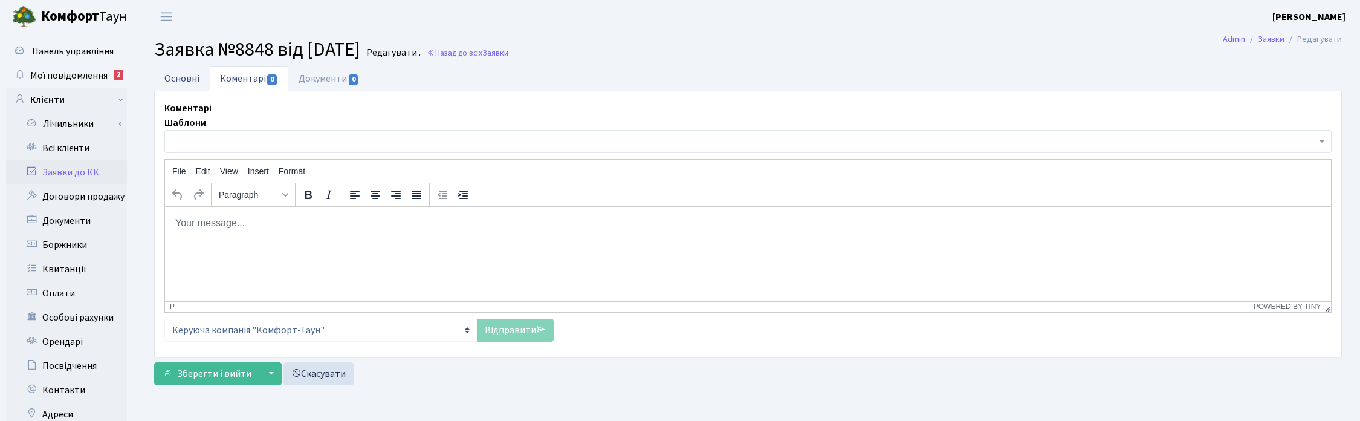
click at [189, 74] on link "Основні" at bounding box center [182, 78] width 56 height 25
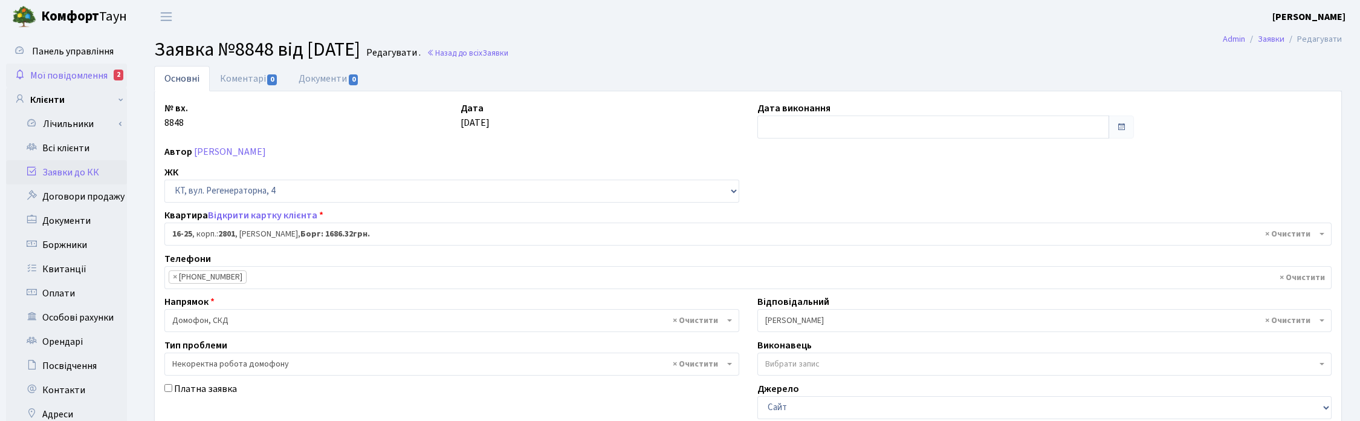
click at [67, 70] on span "Мої повідомлення" at bounding box center [68, 75] width 77 height 13
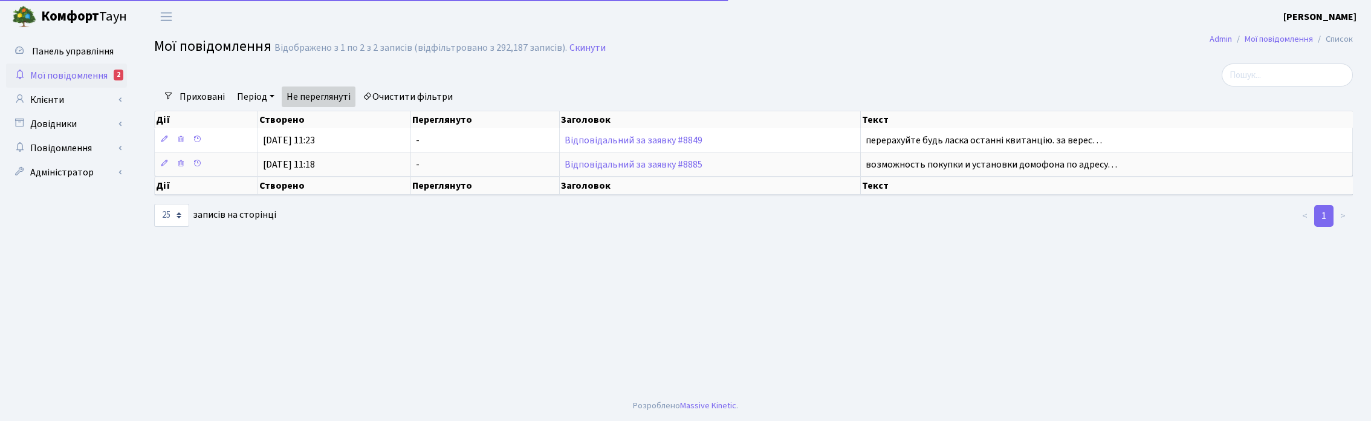
select select "25"
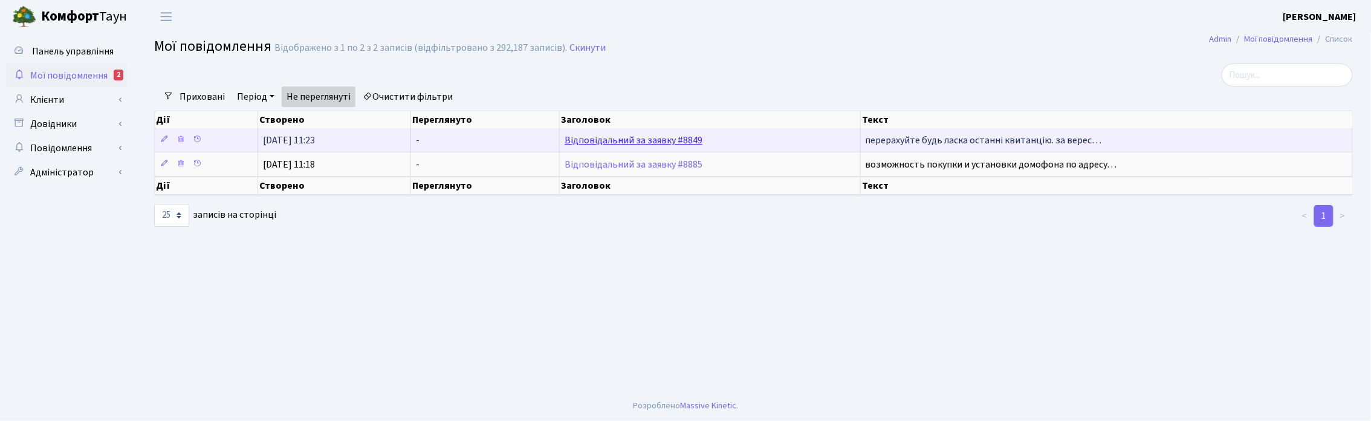
click at [609, 141] on link "Відповідальний за заявку #8849" at bounding box center [634, 140] width 138 height 13
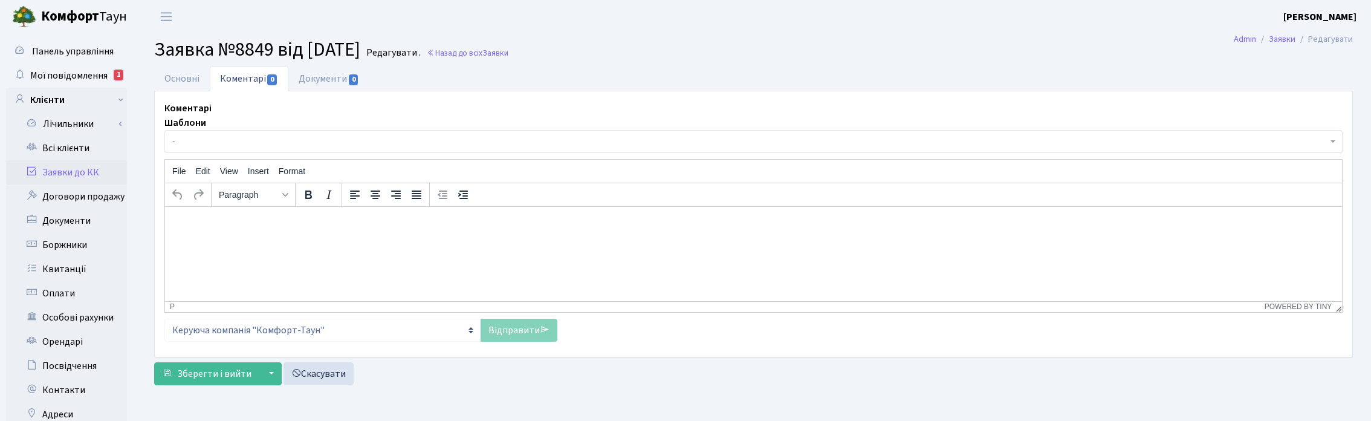
select select "4916"
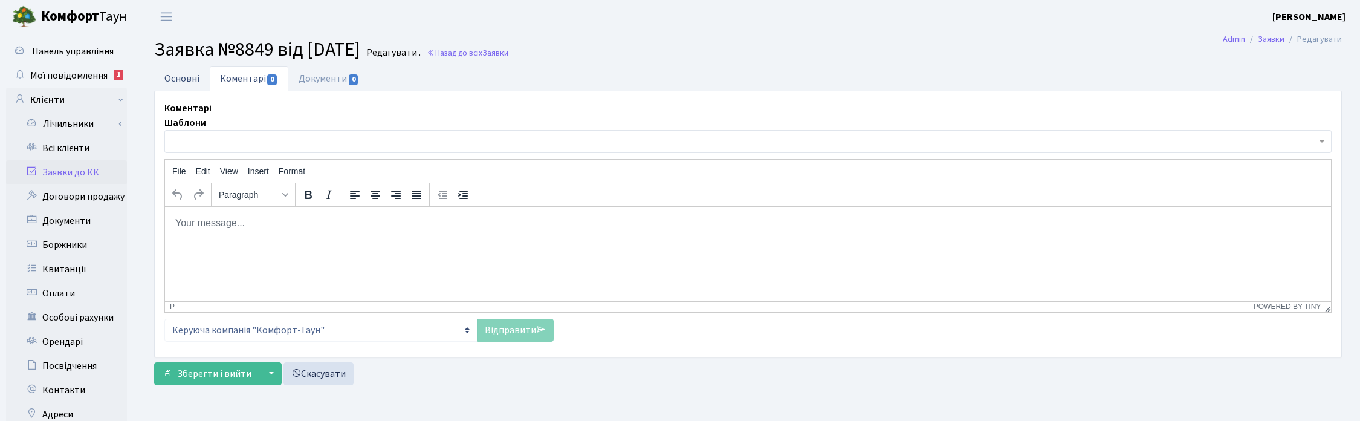
click at [181, 83] on link "Основні" at bounding box center [182, 78] width 56 height 25
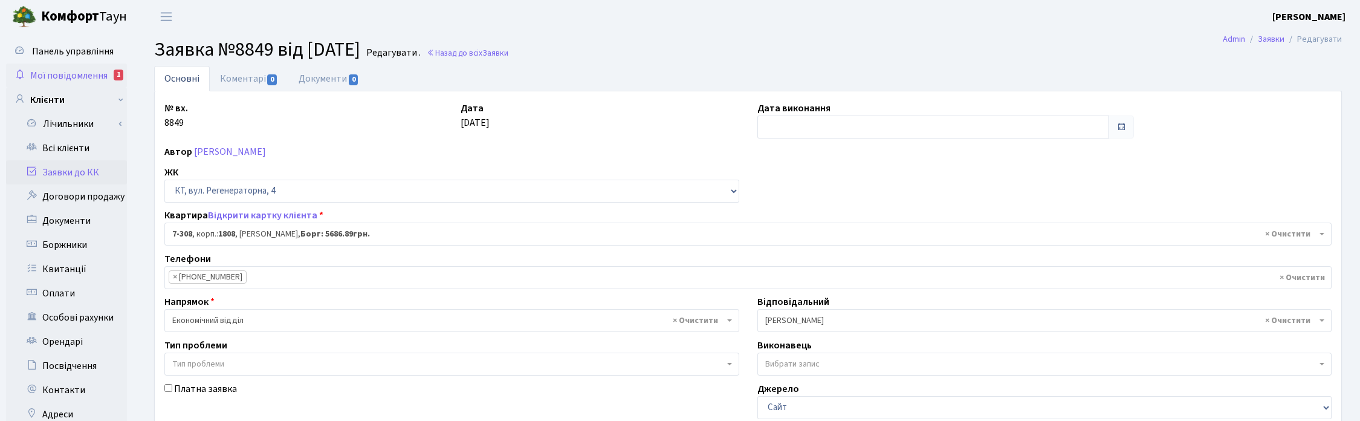
click at [73, 73] on span "Мої повідомлення" at bounding box center [68, 75] width 77 height 13
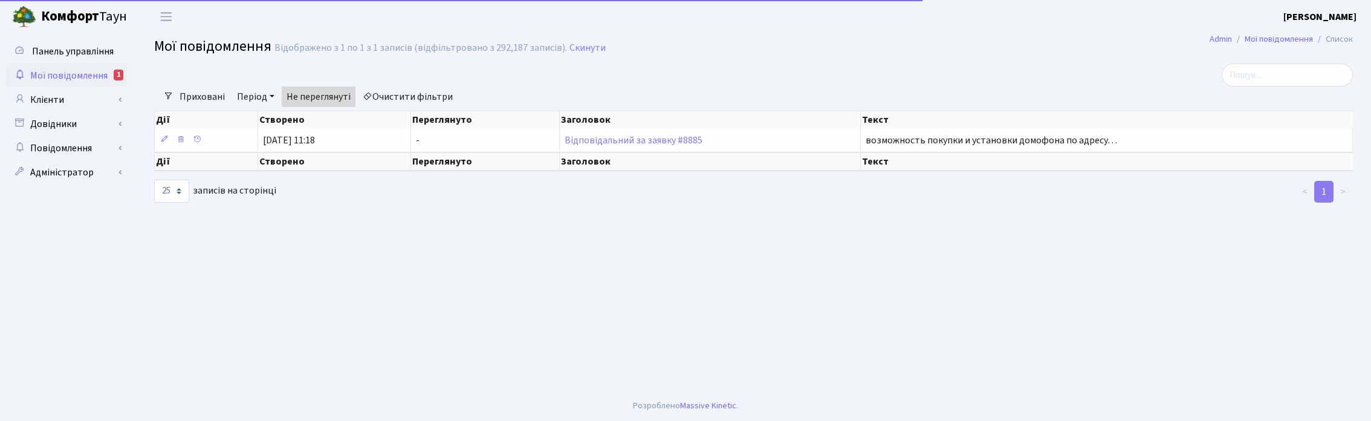
select select "25"
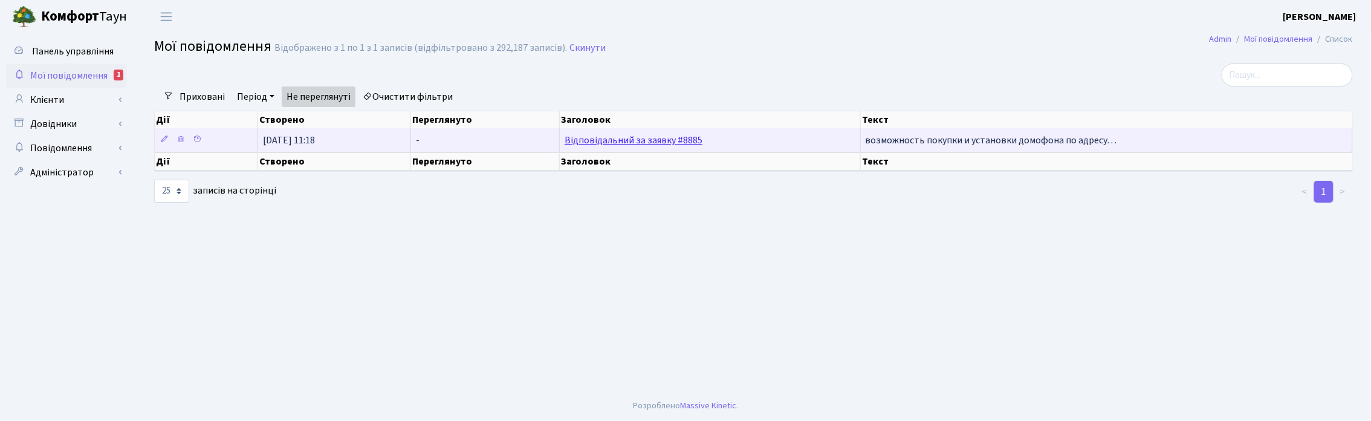
click at [632, 140] on link "Відповідальний за заявку #8885" at bounding box center [634, 140] width 138 height 13
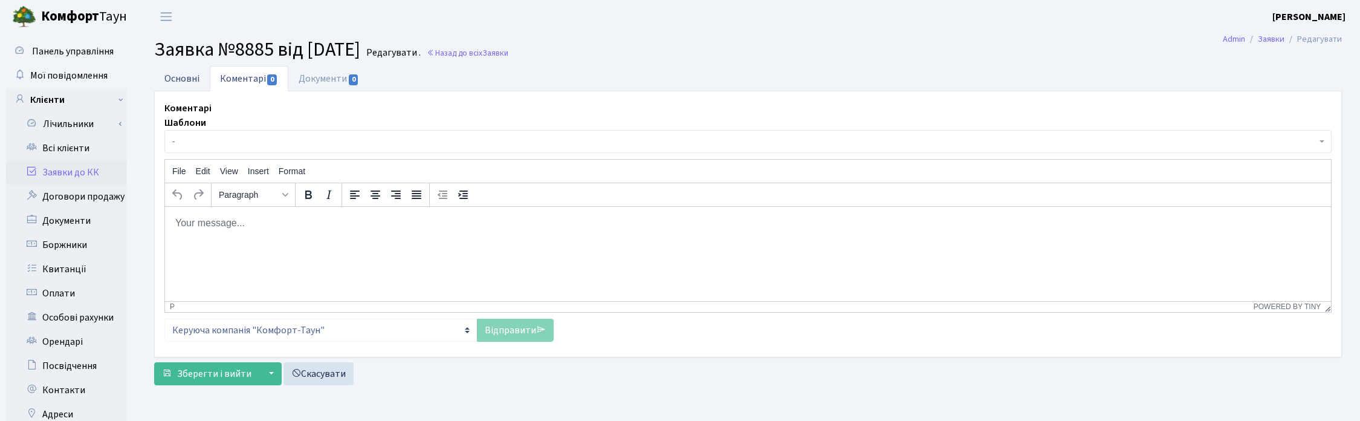
click at [176, 76] on link "Основні" at bounding box center [182, 78] width 56 height 25
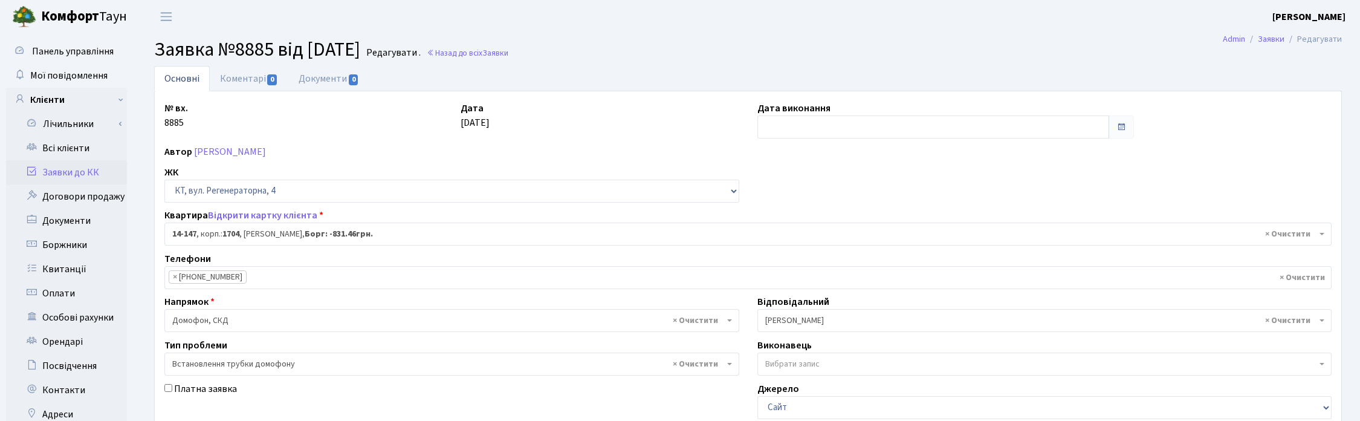
drag, startPoint x: 677, startPoint y: 47, endPoint x: 673, endPoint y: 34, distance: 13.4
click at [677, 47] on h2 "Заявка №8885 від [DATE] [GEOGRAPHIC_DATA] . Назад до всіх Заявки" at bounding box center [748, 49] width 1188 height 23
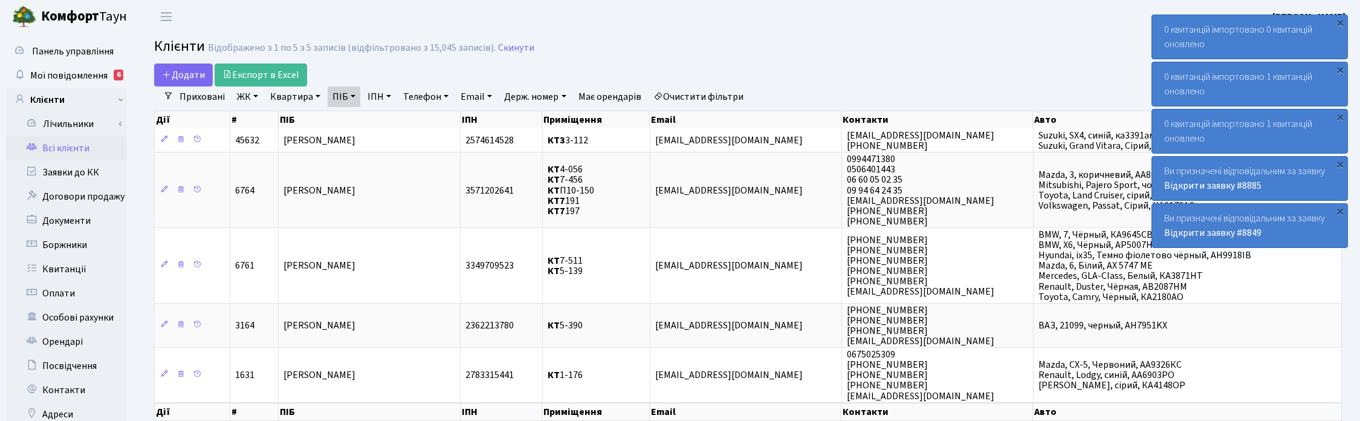
select select "25"
click at [358, 94] on link "ПІБ" at bounding box center [344, 96] width 33 height 21
click at [357, 121] on input "афон" at bounding box center [363, 120] width 71 height 23
type input "[PERSON_NAME]"
type input "трой"
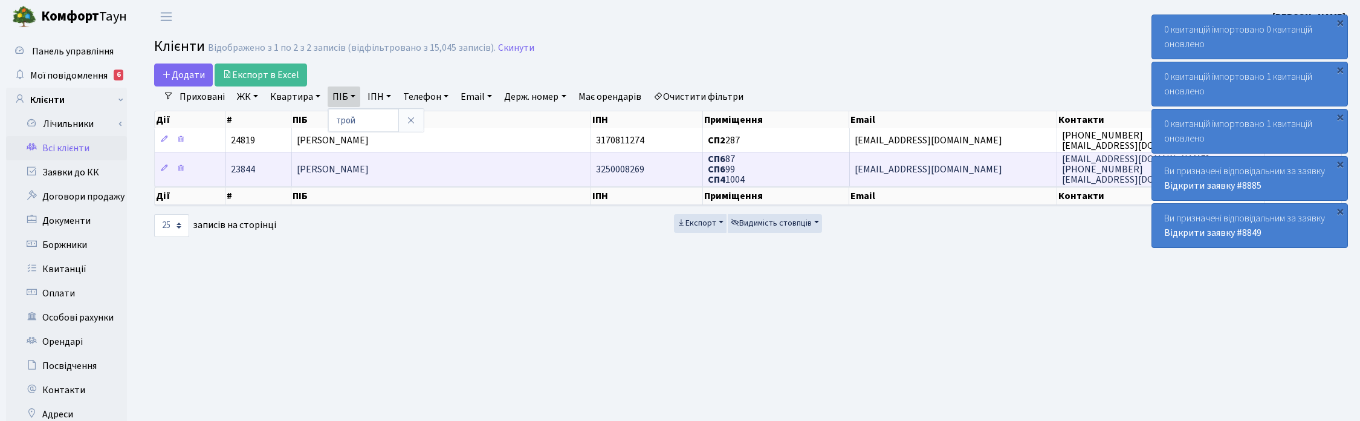
click at [369, 164] on span "[PERSON_NAME]" at bounding box center [333, 169] width 72 height 13
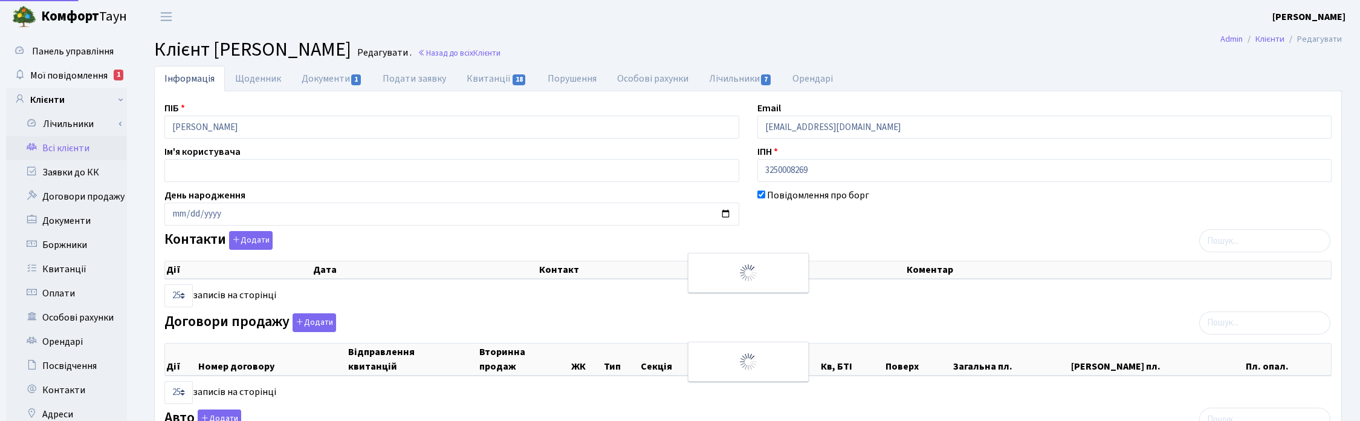
select select "25"
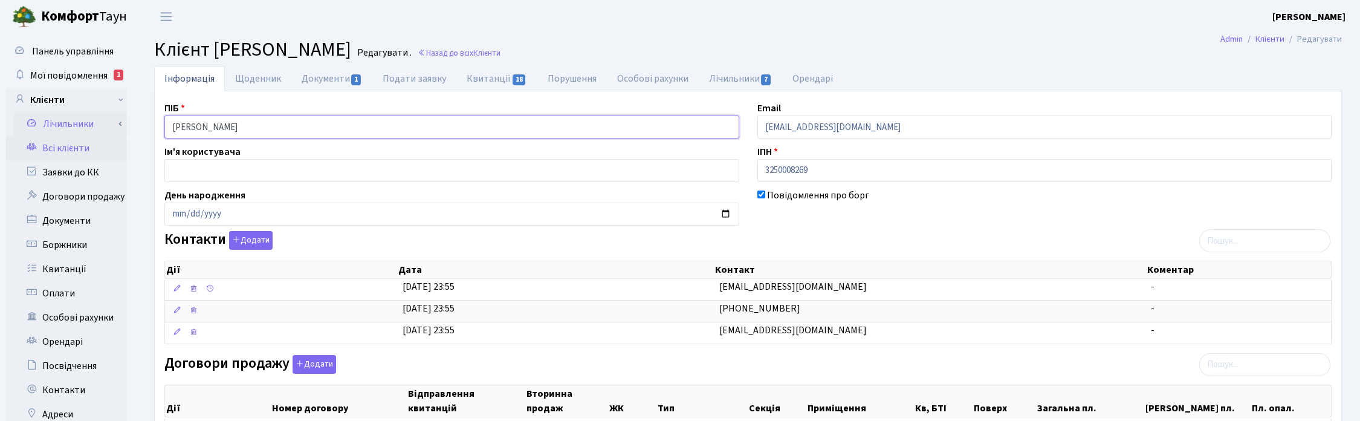
drag, startPoint x: 305, startPoint y: 127, endPoint x: 120, endPoint y: 122, distance: 185.6
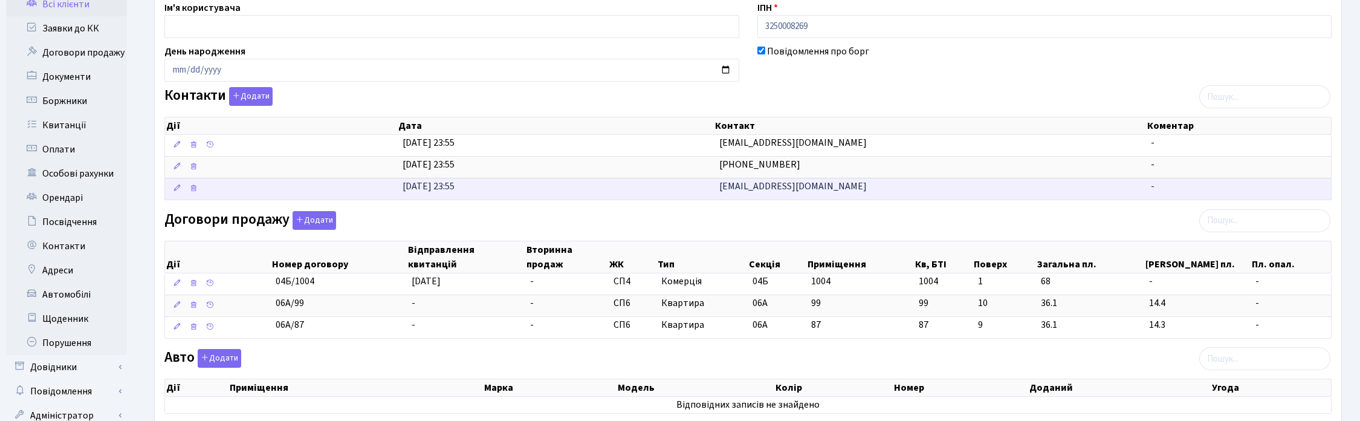
scroll to position [151, 0]
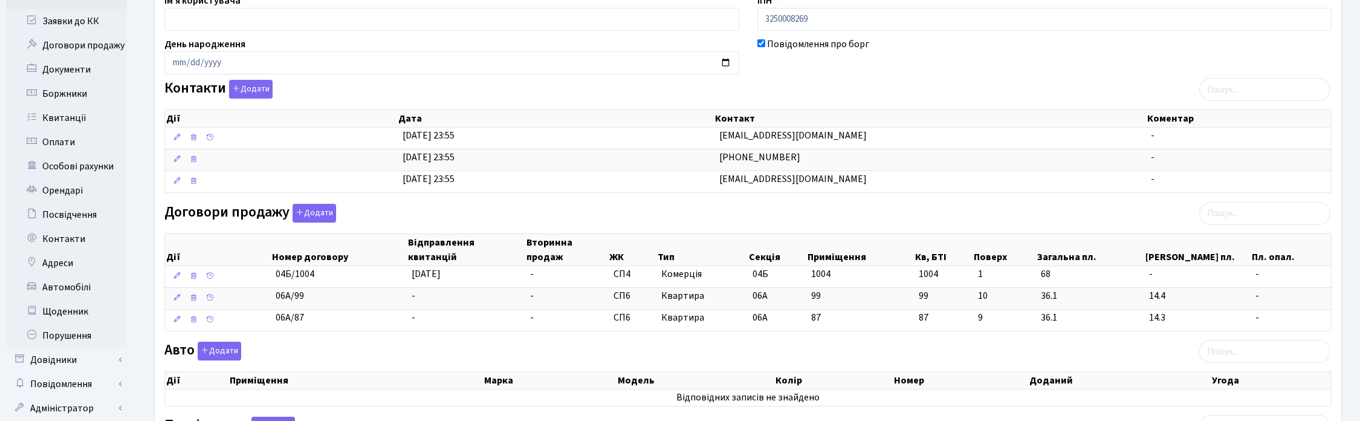
click at [1348, 50] on div "Інформація Щоденник Документи 1 Подати заявку Квитанції 18 Порушення Особові ра…" at bounding box center [748, 366] width 1206 height 902
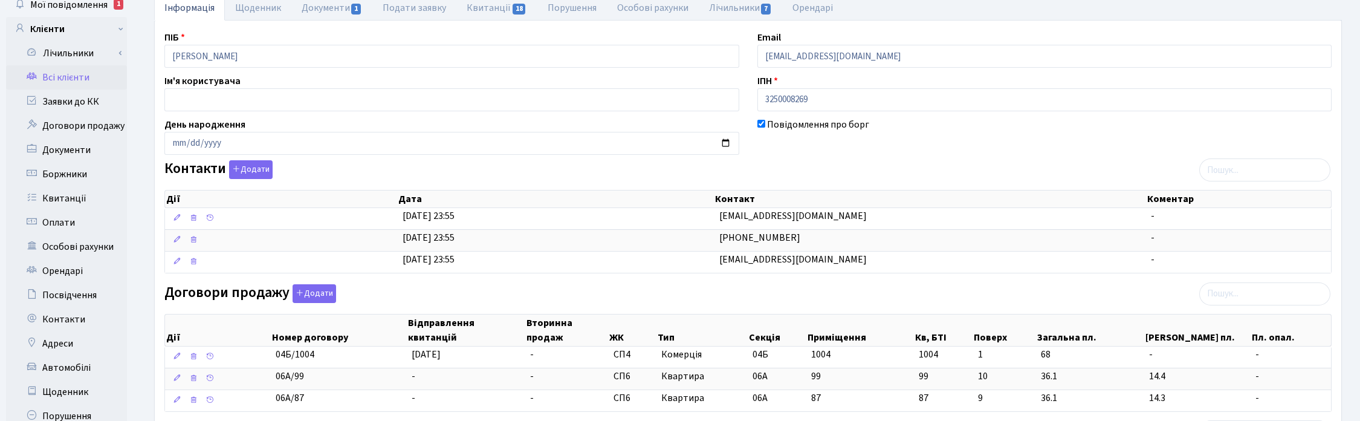
scroll to position [0, 0]
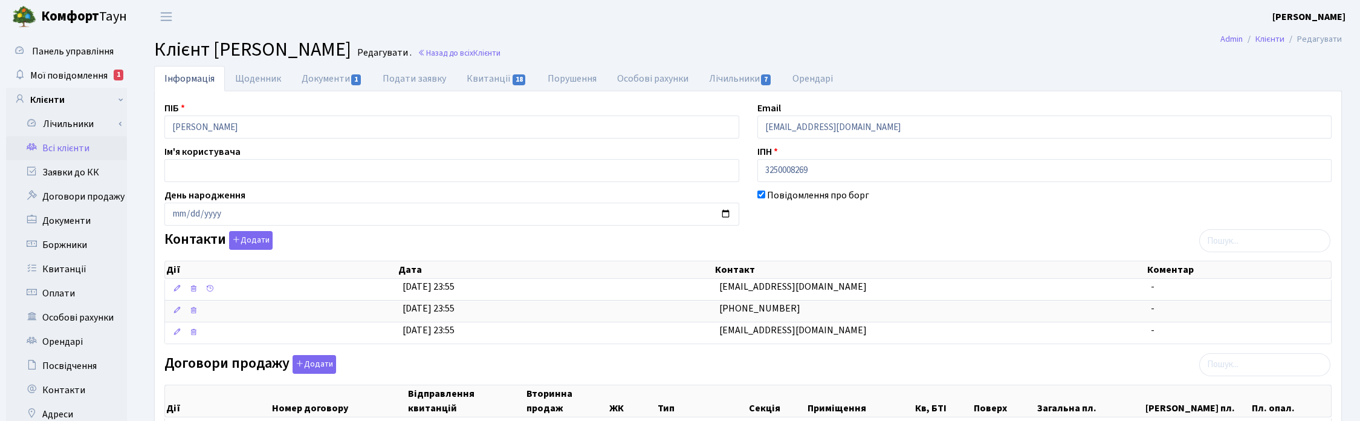
click at [904, 45] on h2 "Клієнт Тройнікова Яна Станіславівна Редагувати . Назад до всіх Клієнти" at bounding box center [748, 49] width 1188 height 23
